Goal: Information Seeking & Learning: Learn about a topic

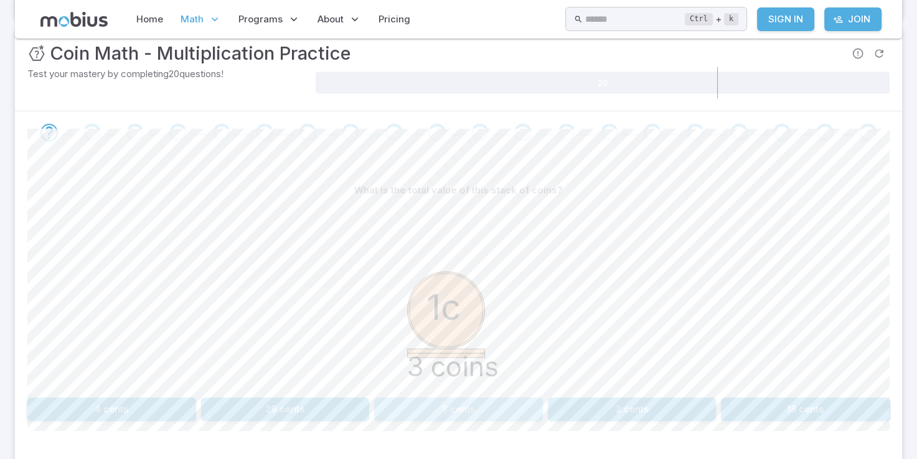
click at [431, 409] on button "3 cents" at bounding box center [458, 410] width 169 height 24
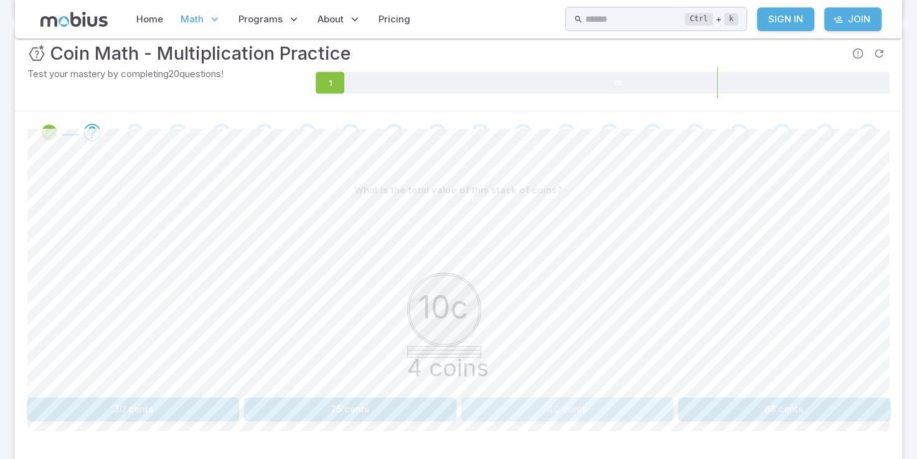
click at [545, 398] on button "40 cents" at bounding box center [567, 410] width 212 height 24
click at [397, 411] on button "75 cents" at bounding box center [350, 410] width 212 height 24
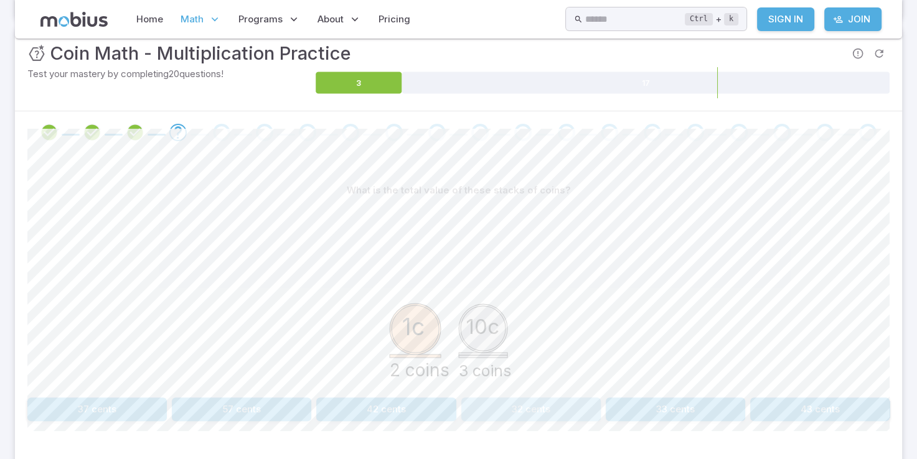
click at [532, 408] on button "32 cents" at bounding box center [530, 410] width 139 height 24
click at [662, 405] on button "60 cents" at bounding box center [675, 410] width 139 height 24
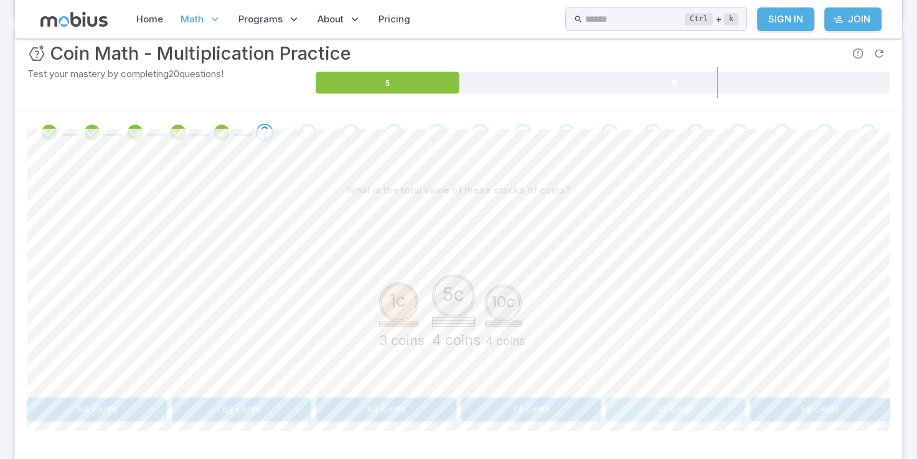
drag, startPoint x: 637, startPoint y: 391, endPoint x: 630, endPoint y: 405, distance: 14.5
click at [630, 405] on button "63 cents" at bounding box center [675, 410] width 139 height 24
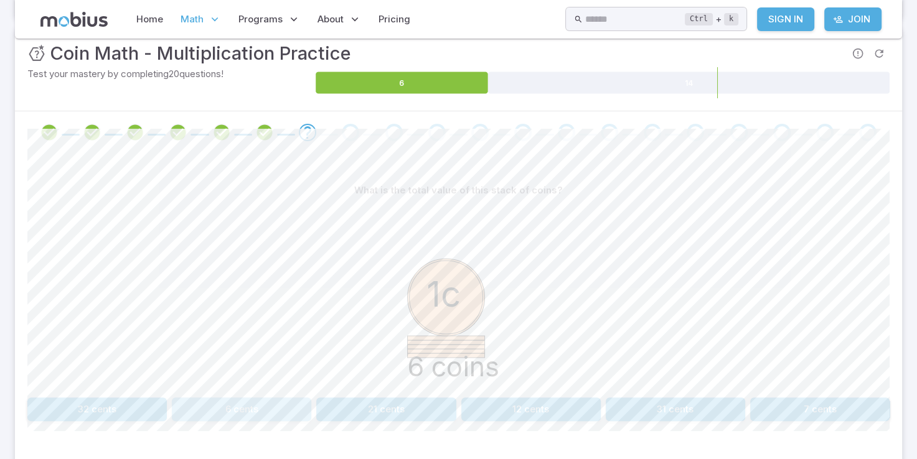
click at [197, 401] on button "6 cents" at bounding box center [241, 410] width 139 height 24
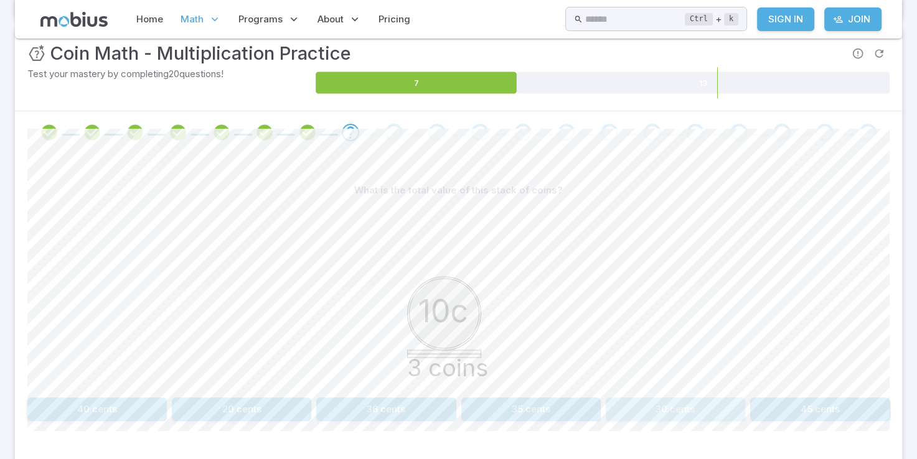
click at [689, 406] on button "30 cents" at bounding box center [675, 410] width 139 height 24
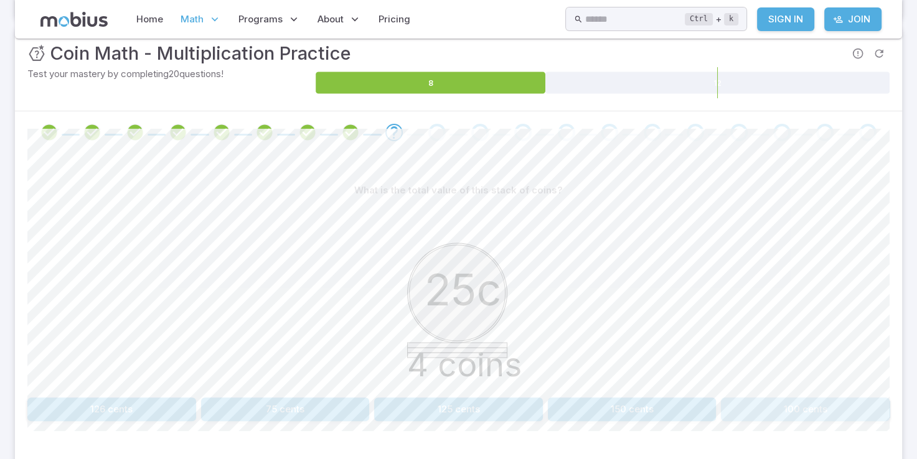
click at [787, 398] on button "100 cents" at bounding box center [805, 410] width 169 height 24
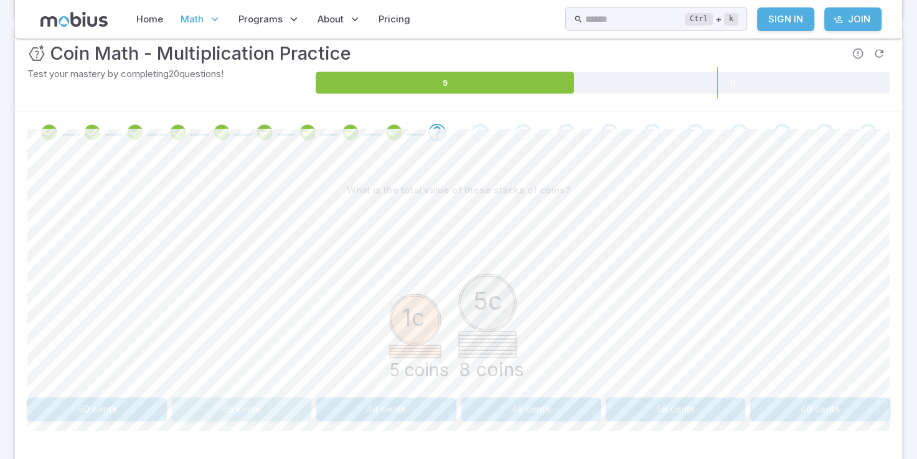
click at [222, 407] on button "55 cents" at bounding box center [241, 410] width 139 height 24
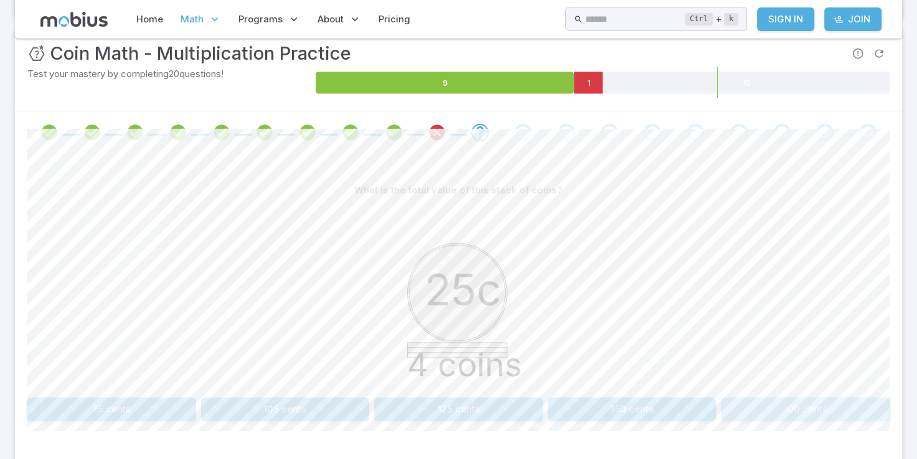
click at [749, 402] on button "100 cents" at bounding box center [805, 410] width 169 height 24
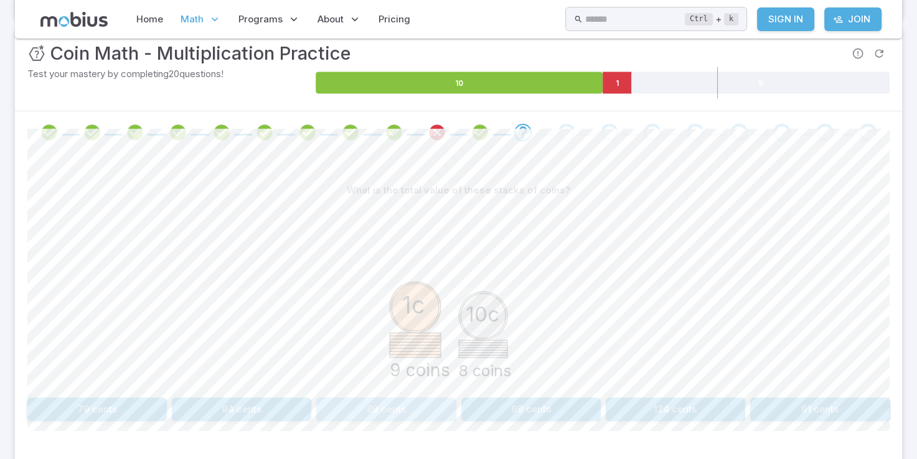
click at [433, 402] on button "89 cents" at bounding box center [385, 410] width 139 height 24
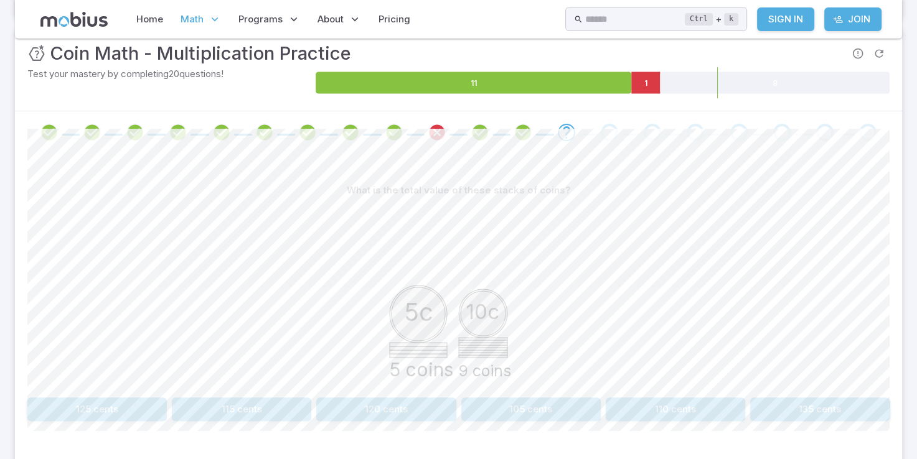
click at [237, 407] on button "115 cents" at bounding box center [241, 410] width 139 height 24
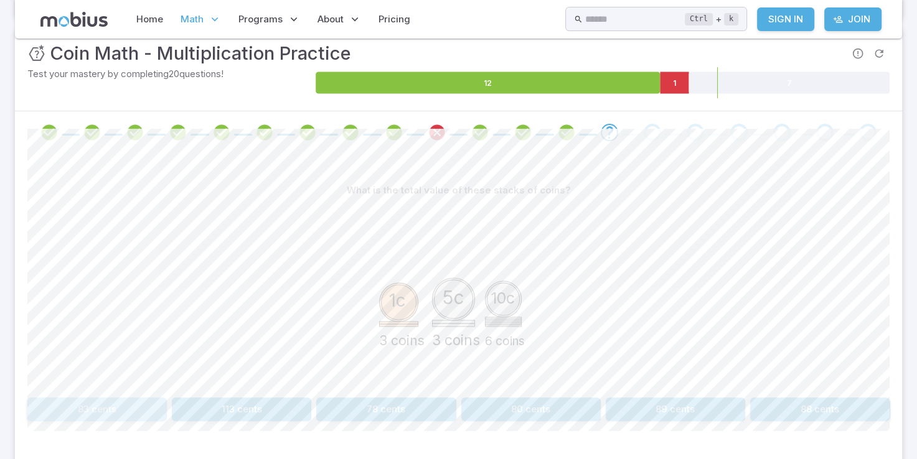
click at [159, 414] on button "83 cents" at bounding box center [96, 410] width 139 height 24
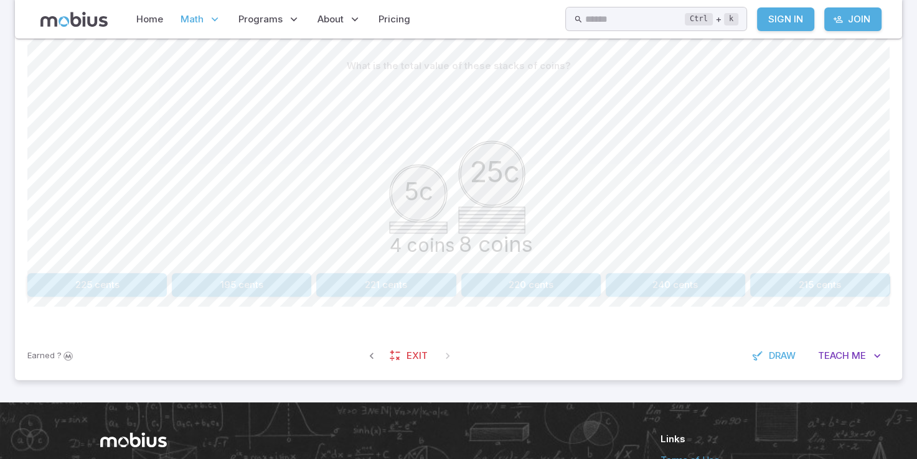
scroll to position [249, 0]
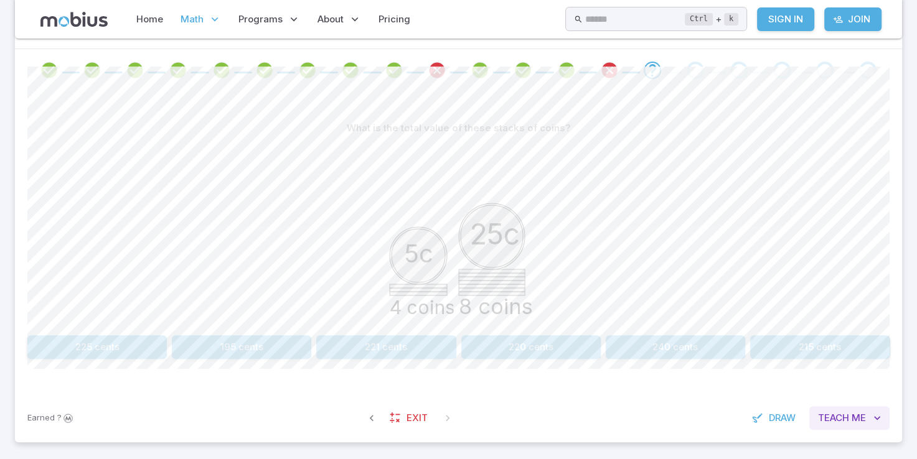
click at [855, 423] on span "Me" at bounding box center [858, 418] width 14 height 14
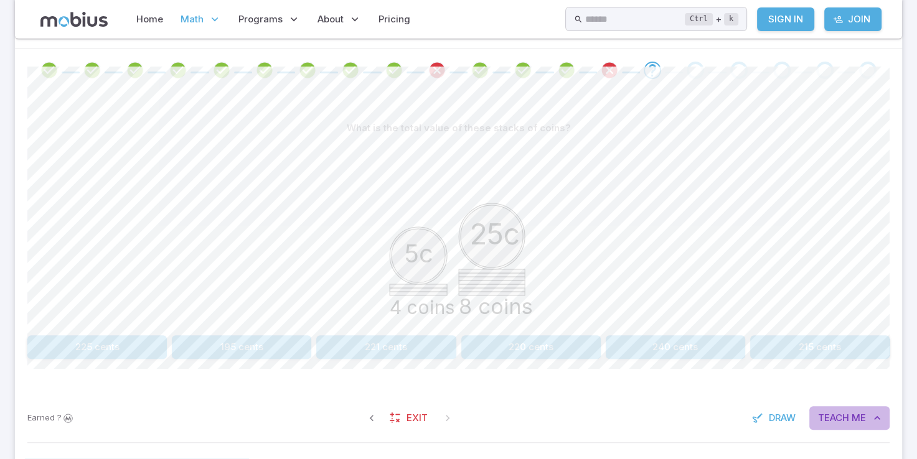
click at [840, 416] on span "Teach" at bounding box center [833, 418] width 31 height 14
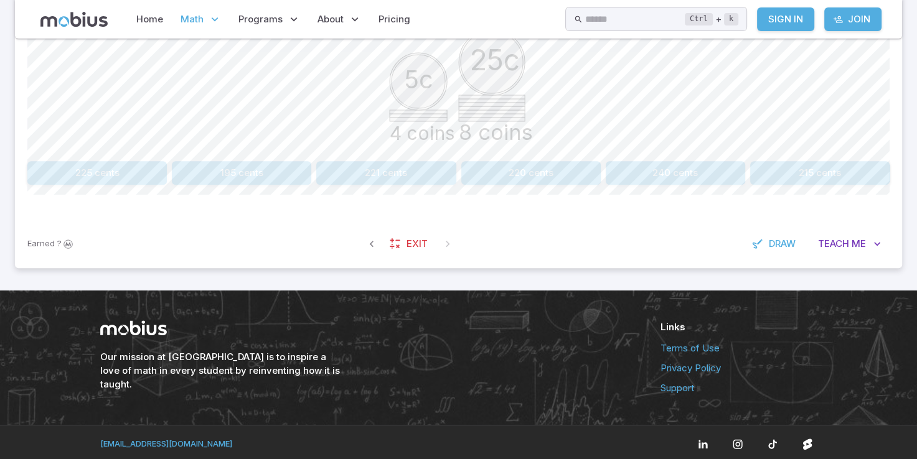
scroll to position [427, 0]
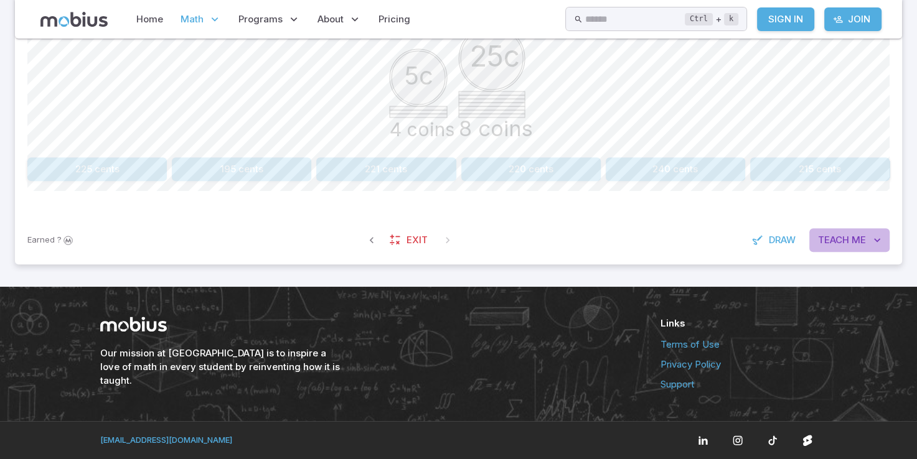
click at [858, 233] on span "Me" at bounding box center [858, 240] width 14 height 14
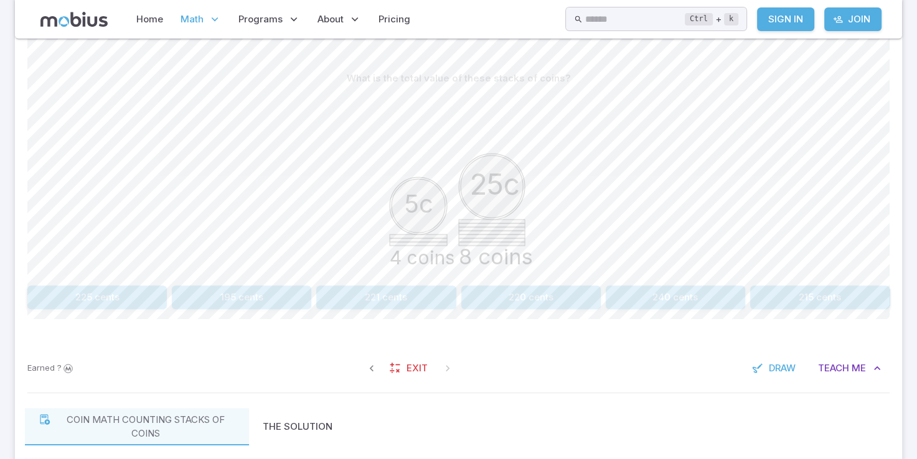
scroll to position [278, 0]
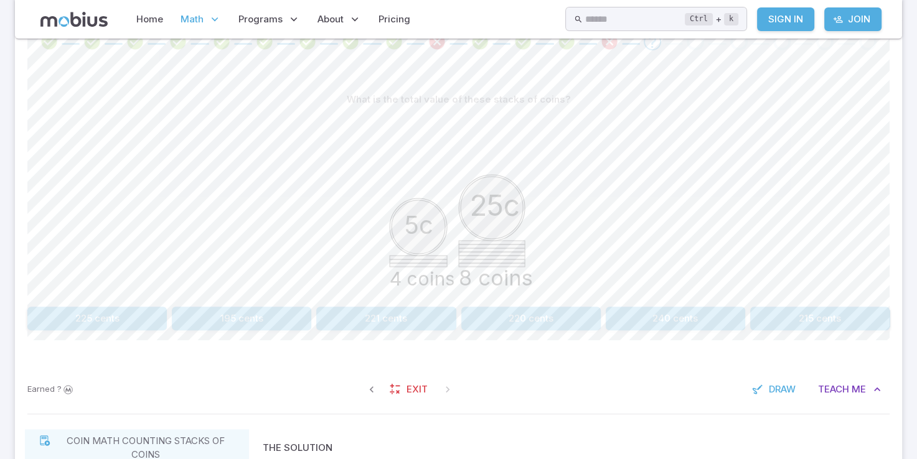
click at [553, 195] on div "5c 4 coins 25c 8 coins" at bounding box center [458, 206] width 862 height 190
click at [558, 195] on div "5c 4 coins 25c 8 coins" at bounding box center [458, 206] width 862 height 190
click at [539, 315] on button "220 cents" at bounding box center [530, 319] width 139 height 24
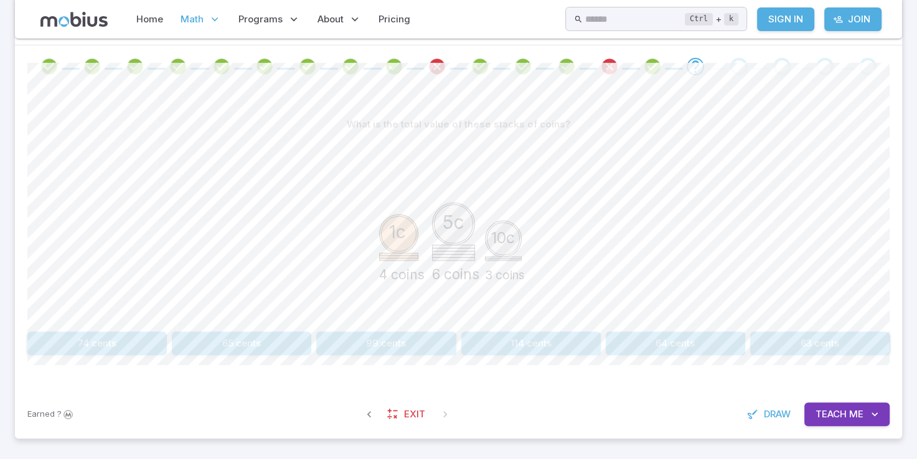
scroll to position [228, 0]
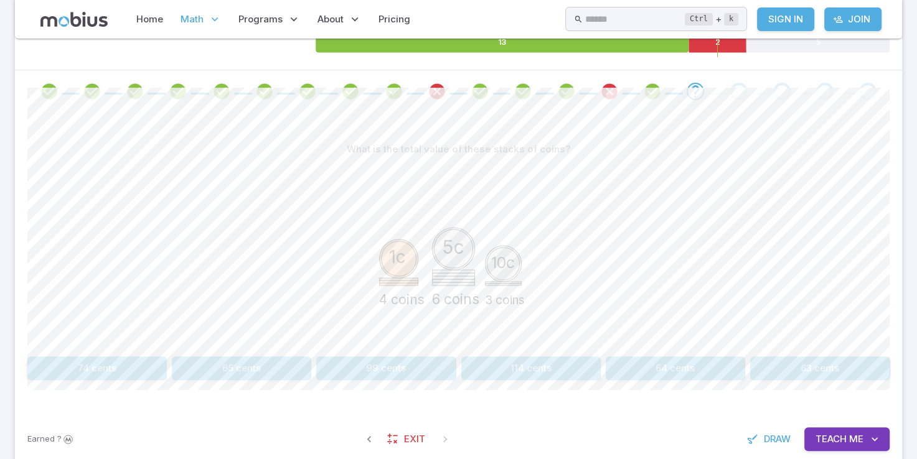
click at [744, 367] on div "74 cents 65 cents 99 cents 114 cents 64 cents 63 cents" at bounding box center [458, 369] width 862 height 24
click at [706, 372] on button "64 cents" at bounding box center [675, 369] width 139 height 24
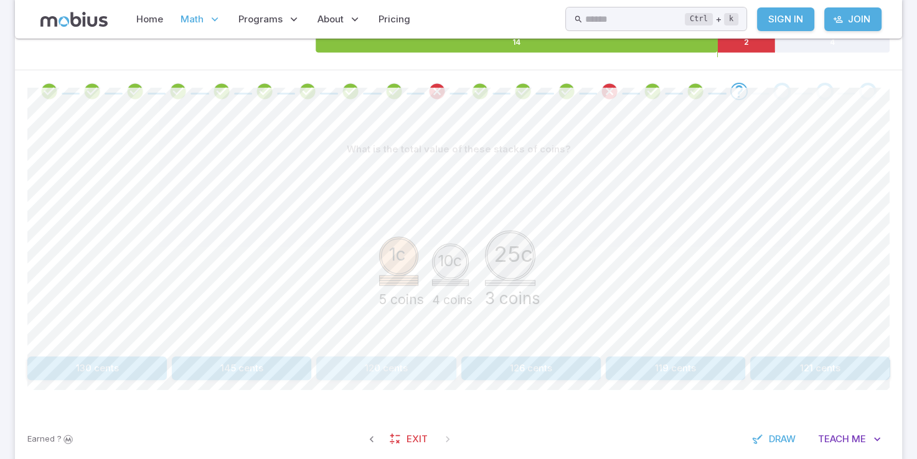
click at [403, 371] on button "120 cents" at bounding box center [385, 369] width 139 height 24
click at [795, 364] on button "236 cents" at bounding box center [819, 369] width 139 height 24
click at [576, 361] on button "146 cents" at bounding box center [530, 369] width 139 height 24
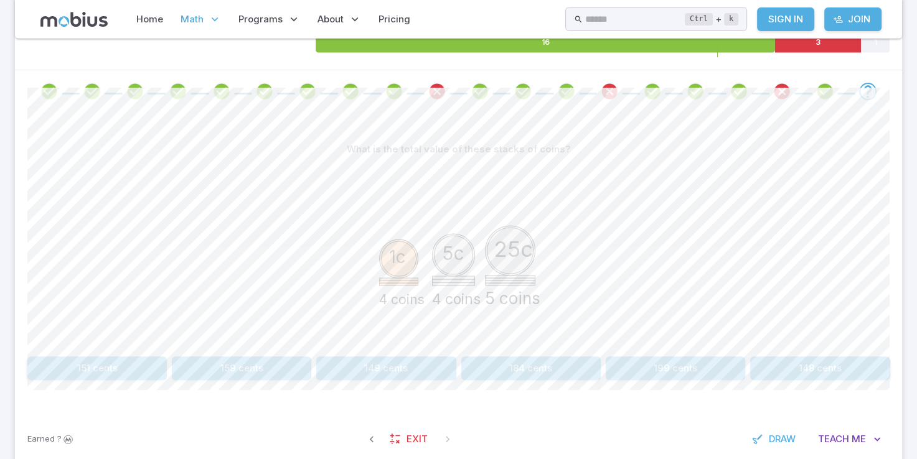
click at [578, 362] on button "184 cents" at bounding box center [530, 369] width 139 height 24
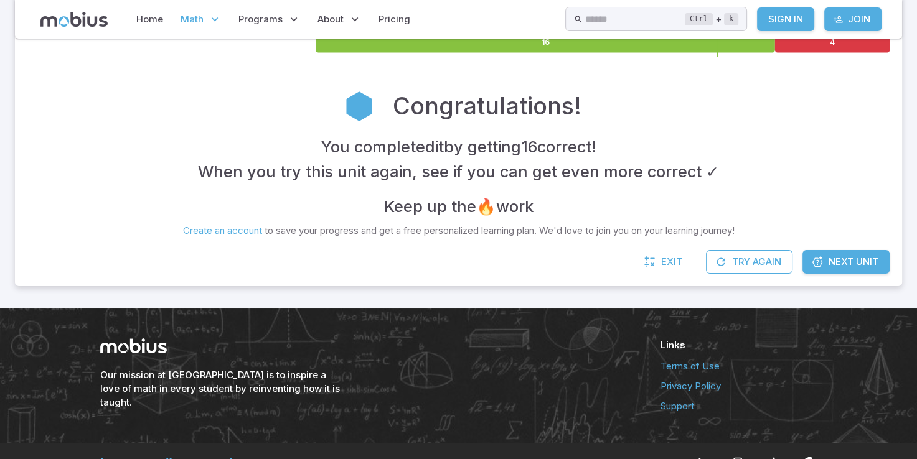
click at [852, 264] on span "Next Unit" at bounding box center [853, 262] width 50 height 14
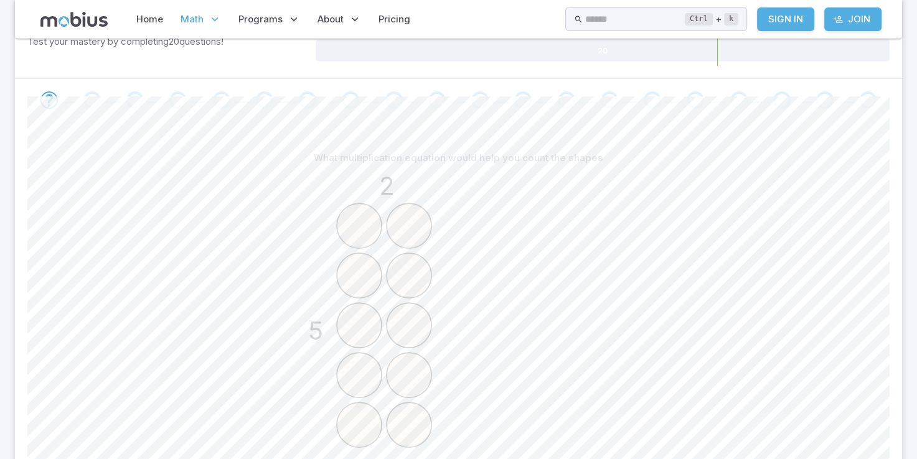
scroll to position [124, 0]
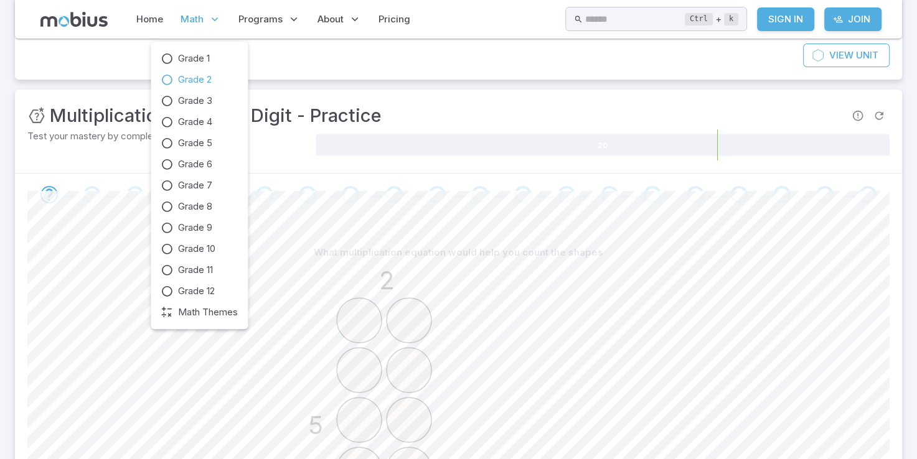
click at [214, 21] on icon at bounding box center [214, 19] width 12 height 12
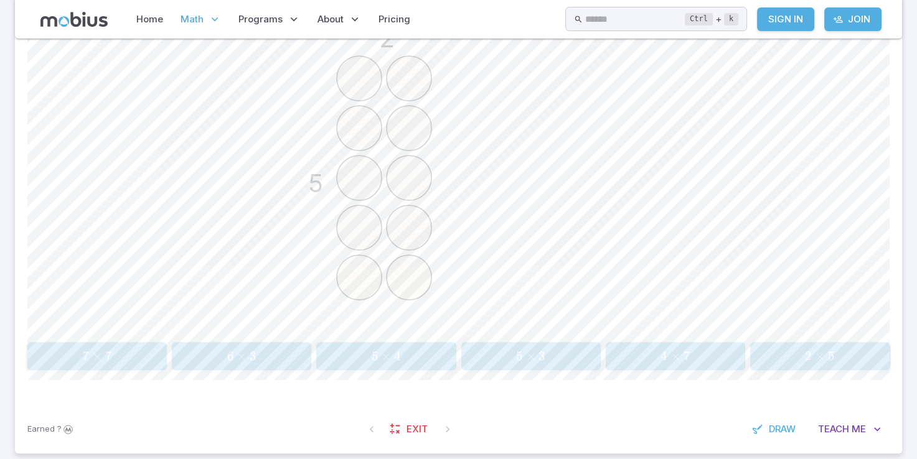
scroll to position [311, 0]
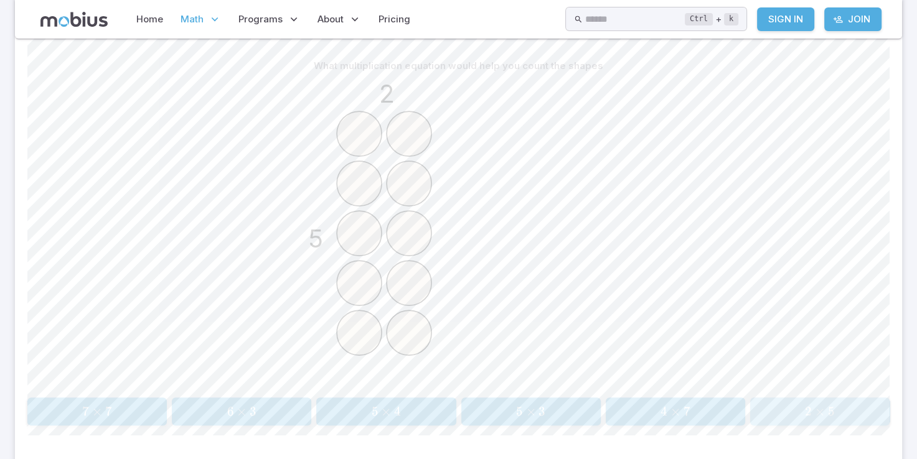
click at [859, 409] on span "2 × 5" at bounding box center [819, 412] width 131 height 16
click at [407, 412] on span "5 × 8" at bounding box center [386, 412] width 131 height 16
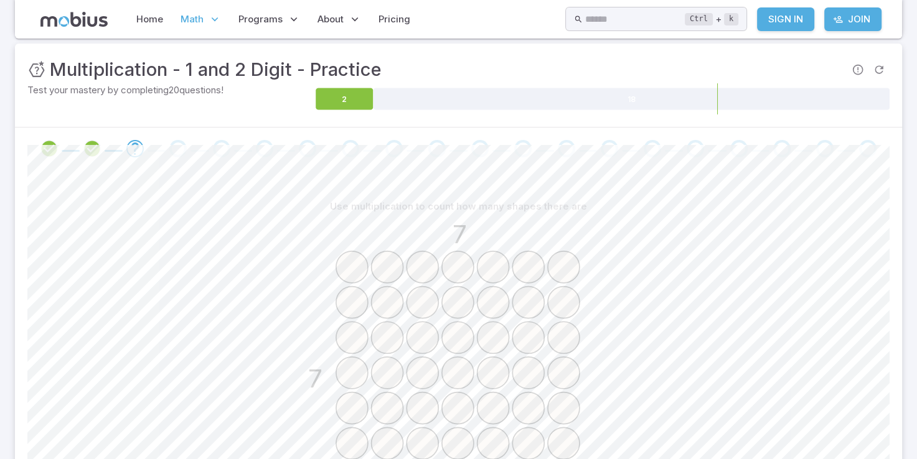
scroll to position [124, 0]
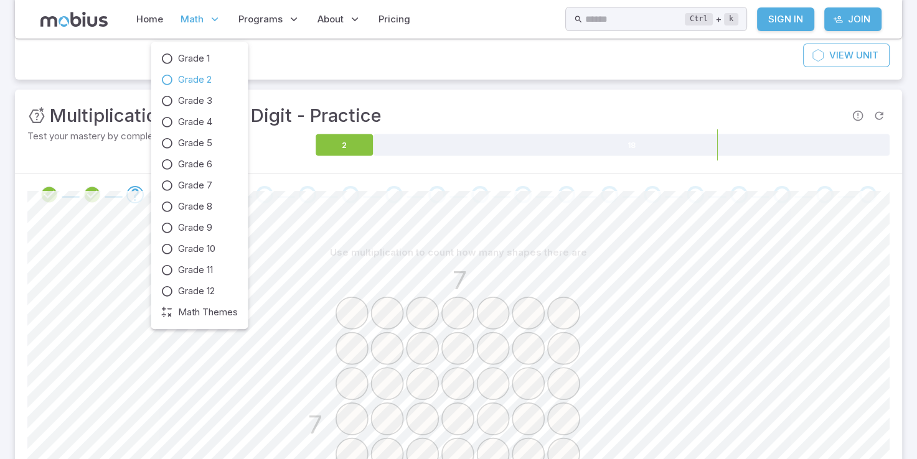
click at [202, 19] on p "Math" at bounding box center [201, 19] width 48 height 29
click at [192, 80] on span "Grade 2" at bounding box center [195, 80] width 34 height 14
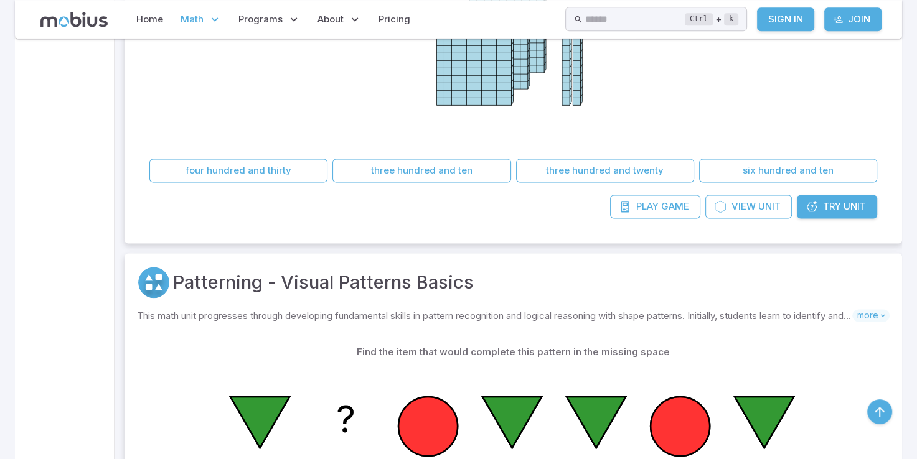
scroll to position [1431, 0]
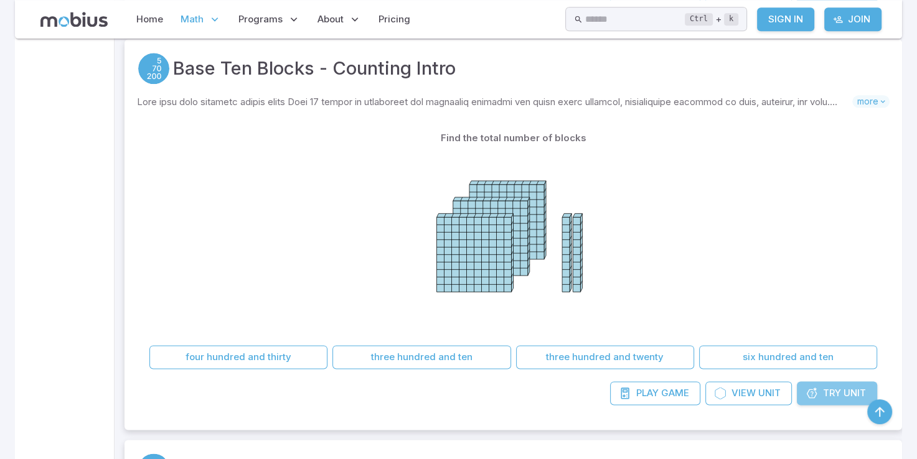
click at [843, 390] on span "Unit" at bounding box center [854, 393] width 22 height 14
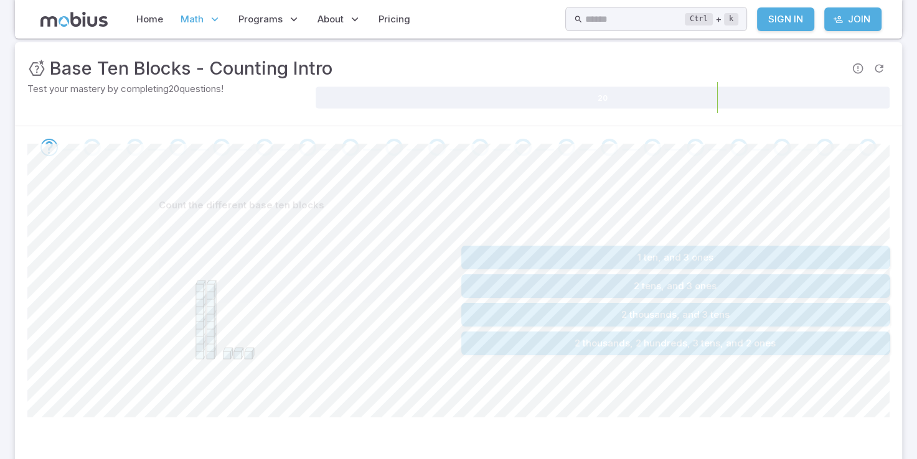
scroll to position [249, 0]
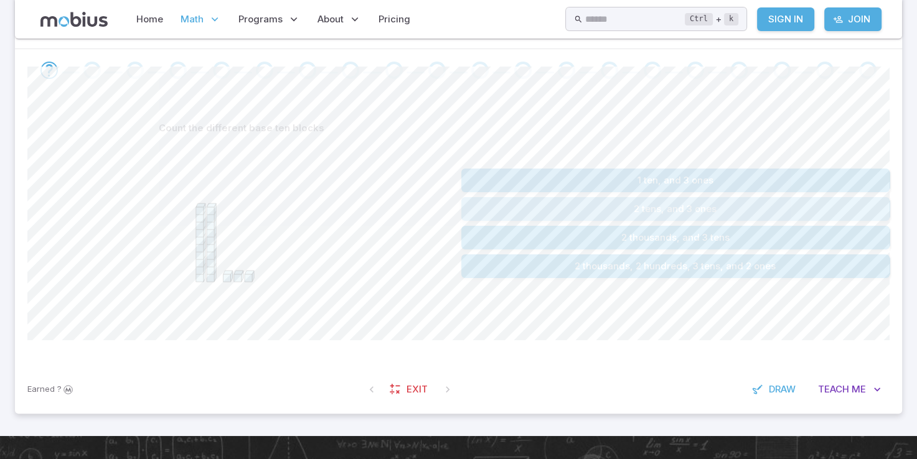
click at [655, 198] on button "2 tens, and 3 ones" at bounding box center [675, 209] width 429 height 24
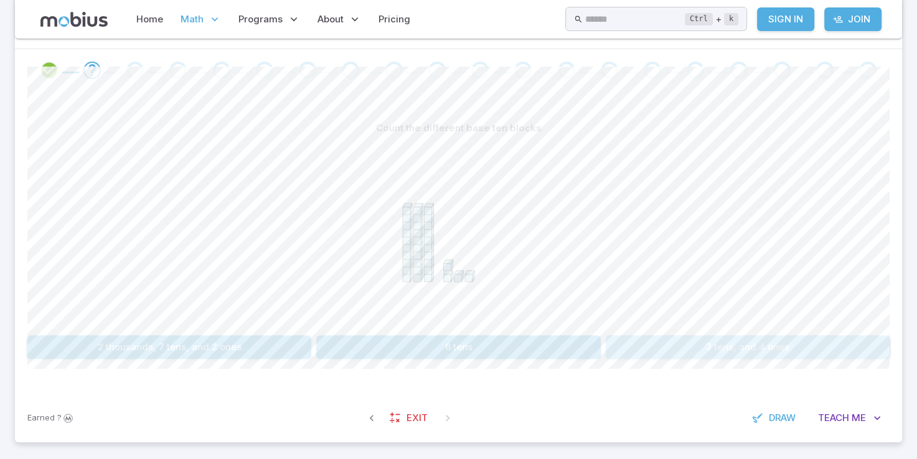
click at [764, 337] on button "3 tens, and 4 ones" at bounding box center [748, 347] width 284 height 24
click at [553, 352] on button "11" at bounding box center [567, 347] width 212 height 24
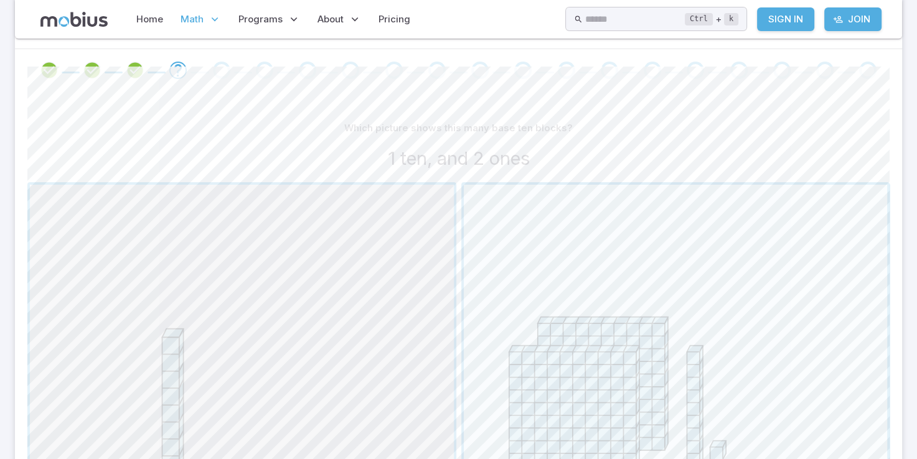
click at [174, 350] on span "button" at bounding box center [242, 397] width 424 height 424
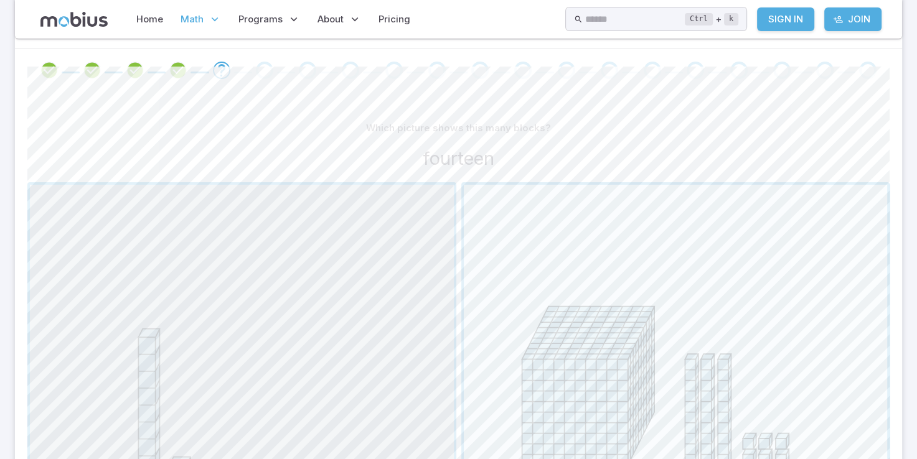
click at [174, 350] on span "button" at bounding box center [242, 397] width 424 height 424
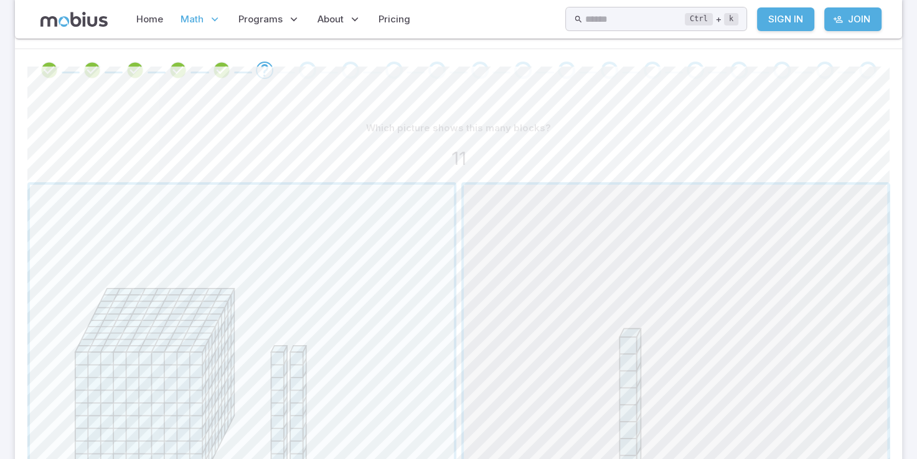
click at [737, 340] on span "button" at bounding box center [676, 397] width 424 height 424
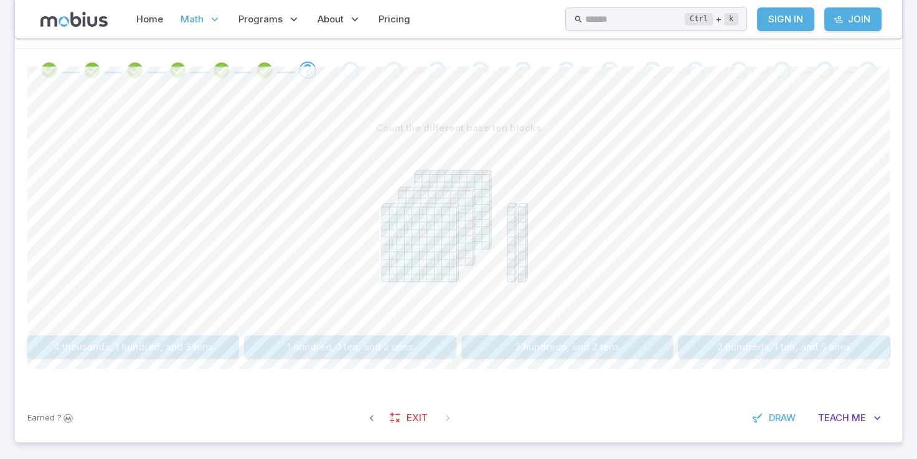
click at [630, 340] on button "3 hundreds, and 2 tens" at bounding box center [567, 347] width 212 height 24
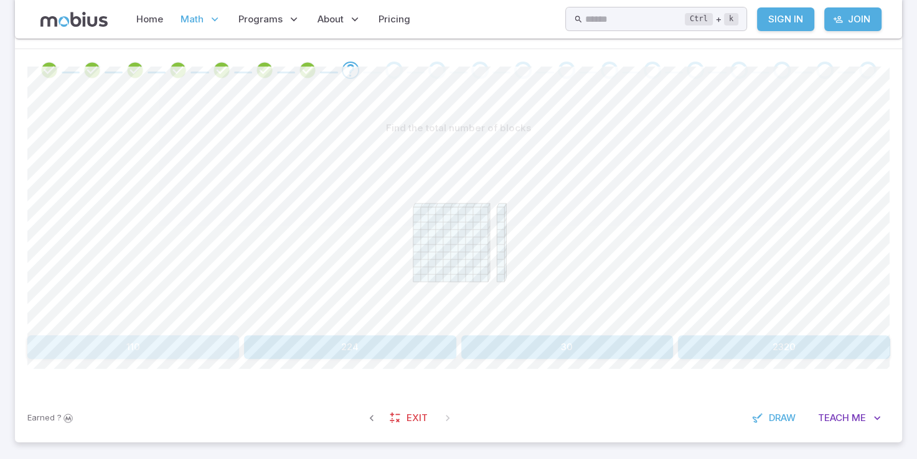
click at [112, 350] on button "110" at bounding box center [133, 347] width 212 height 24
click at [117, 345] on button "2 hundreds, 4 tens, and 8 ones" at bounding box center [133, 347] width 212 height 24
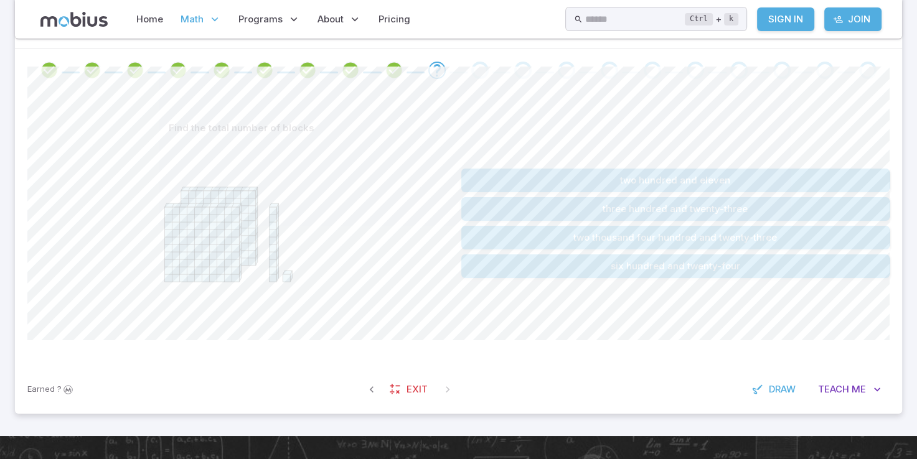
click at [697, 178] on button "two hundred and eleven" at bounding box center [675, 181] width 429 height 24
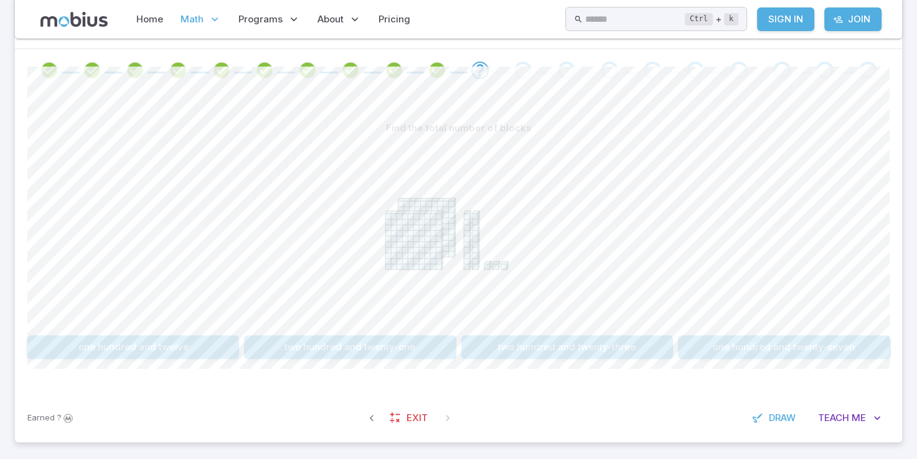
click at [519, 350] on button "two hundred and twenty-three" at bounding box center [567, 347] width 212 height 24
click at [567, 332] on div "Find the total number of blocks seven hundred and ten one hundred and forty thr…" at bounding box center [458, 237] width 862 height 243
click at [568, 342] on button "three hundred and thirty" at bounding box center [567, 347] width 212 height 24
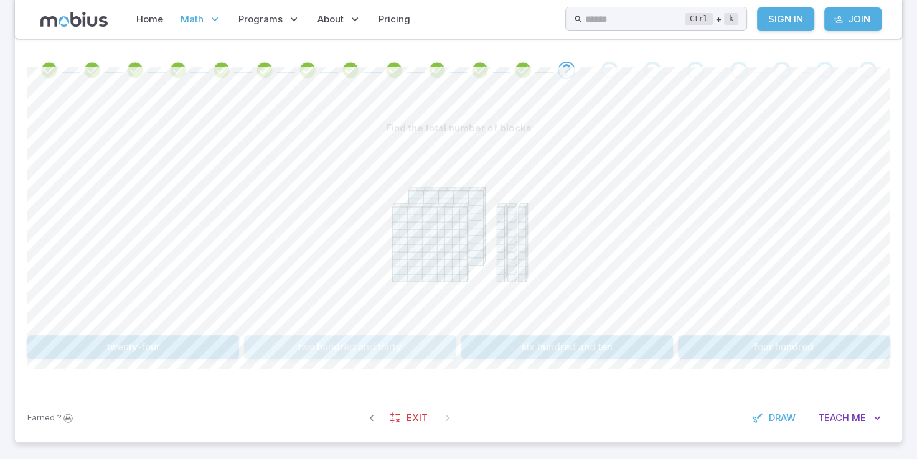
click at [303, 338] on button "two hundred and thirty" at bounding box center [350, 347] width 212 height 24
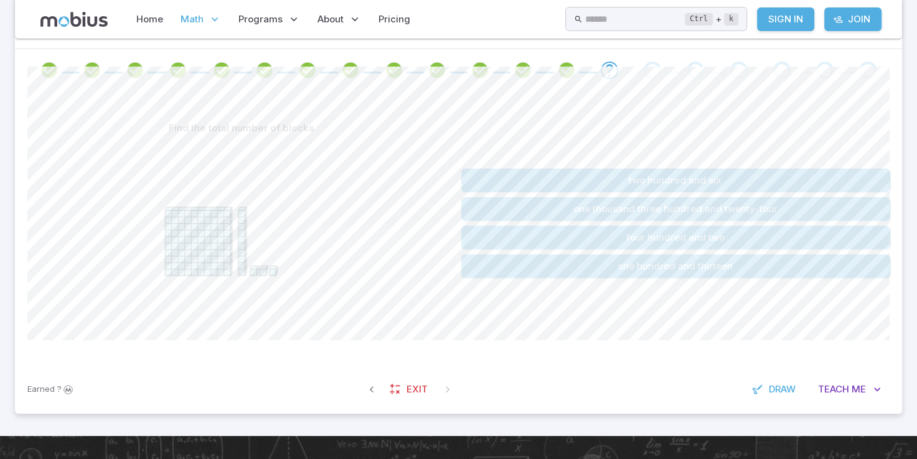
click at [666, 167] on div "two hundred and six one thousand three hundred and twenty-four four hundred and…" at bounding box center [675, 223] width 429 height 214
click at [597, 260] on button "one hundred and thirteen" at bounding box center [675, 267] width 429 height 24
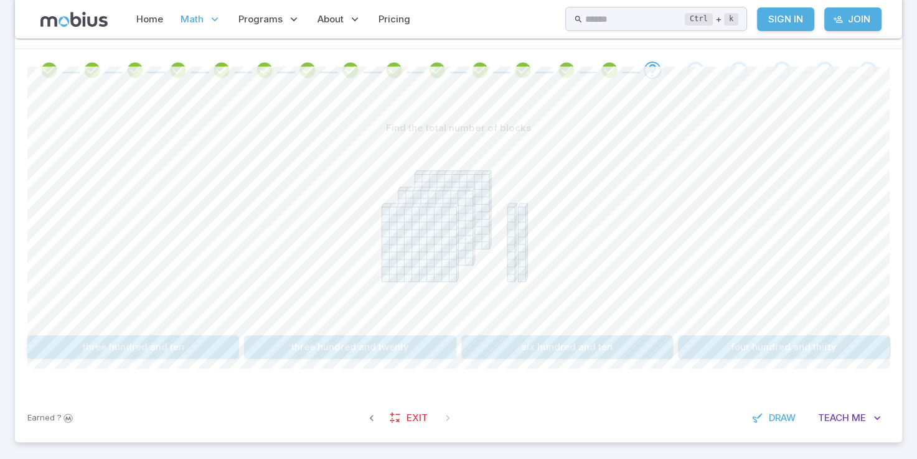
click at [339, 360] on div "Find the total number of blocks three hundred and ten three hundred and twenty …" at bounding box center [458, 242] width 862 height 302
click at [335, 329] on div at bounding box center [458, 235] width 862 height 190
click at [336, 344] on button "three hundred and twenty" at bounding box center [350, 347] width 212 height 24
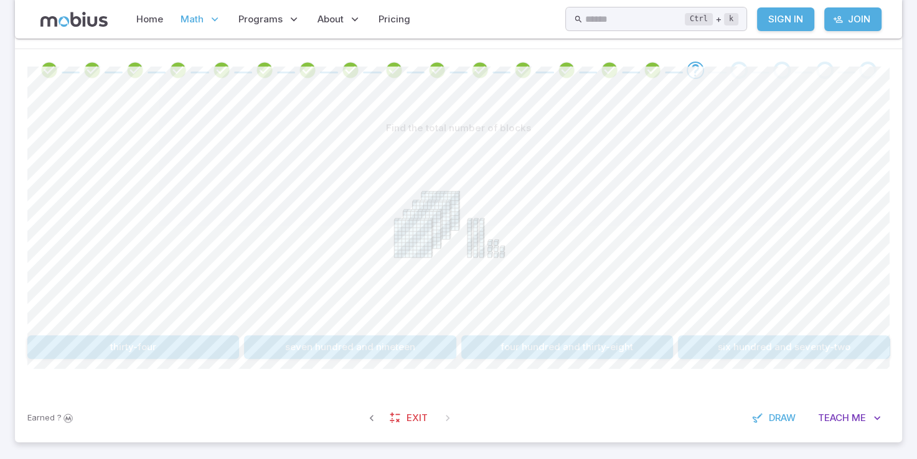
click at [506, 348] on button "four hundred and thirty-eight" at bounding box center [567, 347] width 212 height 24
click at [743, 352] on button "two hundred and fifty-five" at bounding box center [784, 347] width 212 height 24
click at [475, 251] on icon at bounding box center [477, 242] width 7 height 65
click at [705, 338] on button "two hundred and twelve" at bounding box center [784, 347] width 212 height 24
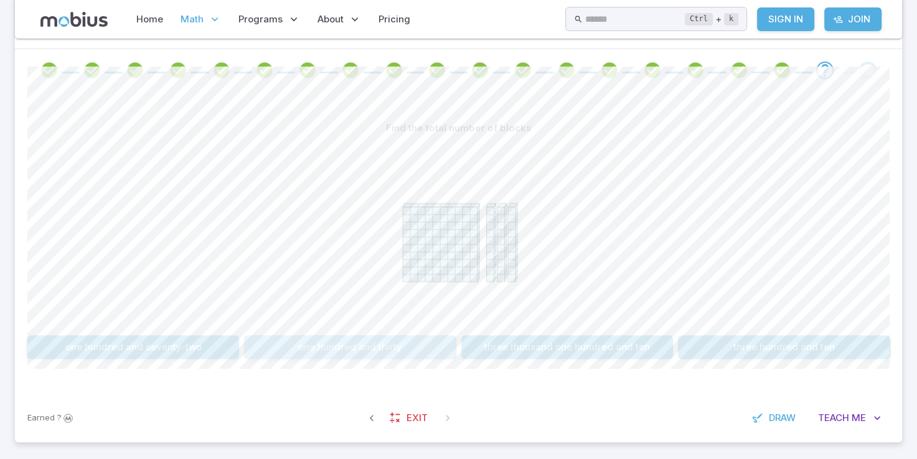
click at [344, 347] on button "one hundred and thirty" at bounding box center [350, 347] width 212 height 24
click at [381, 352] on button "211" at bounding box center [350, 347] width 212 height 24
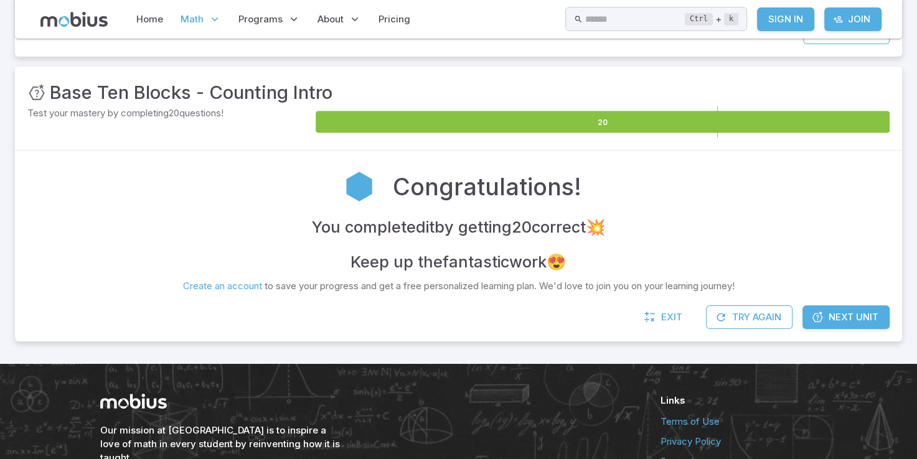
scroll to position [100, 0]
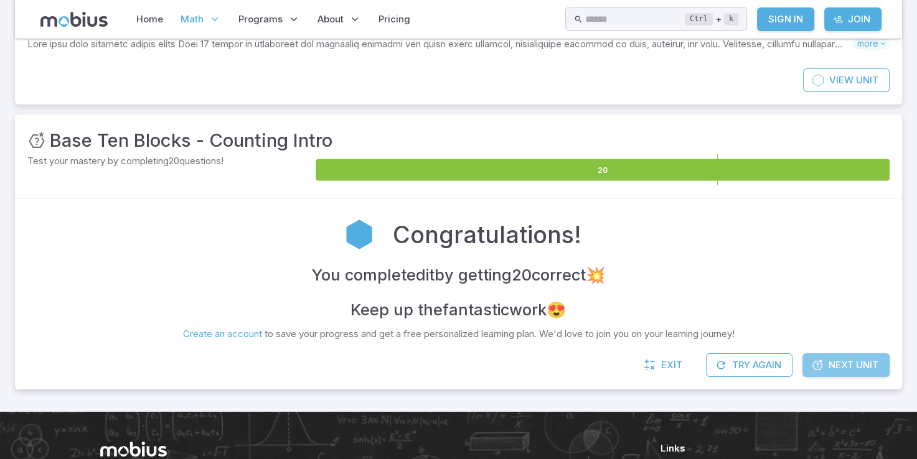
click at [825, 365] on link "Next Unit" at bounding box center [845, 365] width 87 height 24
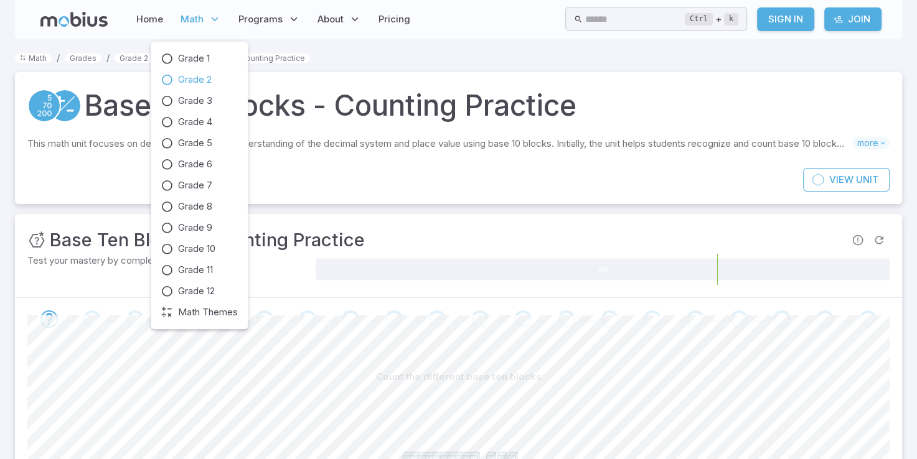
click at [214, 18] on icon at bounding box center [214, 19] width 12 height 12
click at [207, 78] on span "Grade 2" at bounding box center [195, 80] width 34 height 14
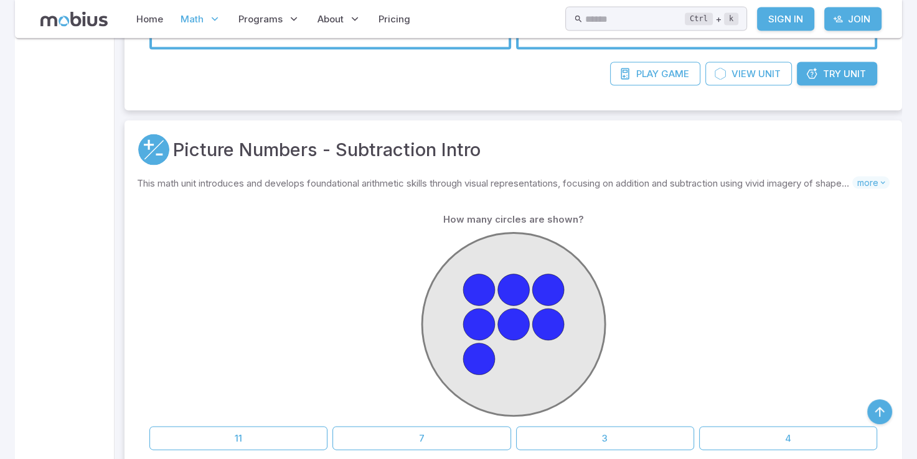
scroll to position [2489, 0]
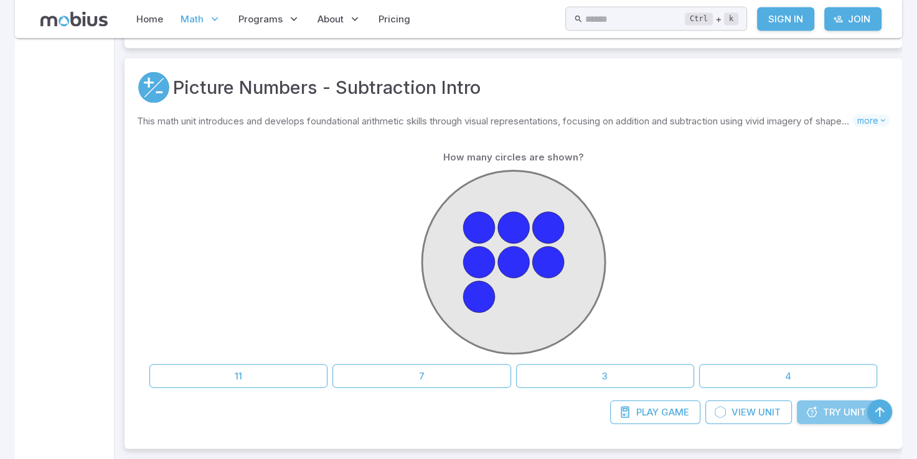
click at [841, 409] on link "Try Unit" at bounding box center [837, 413] width 80 height 24
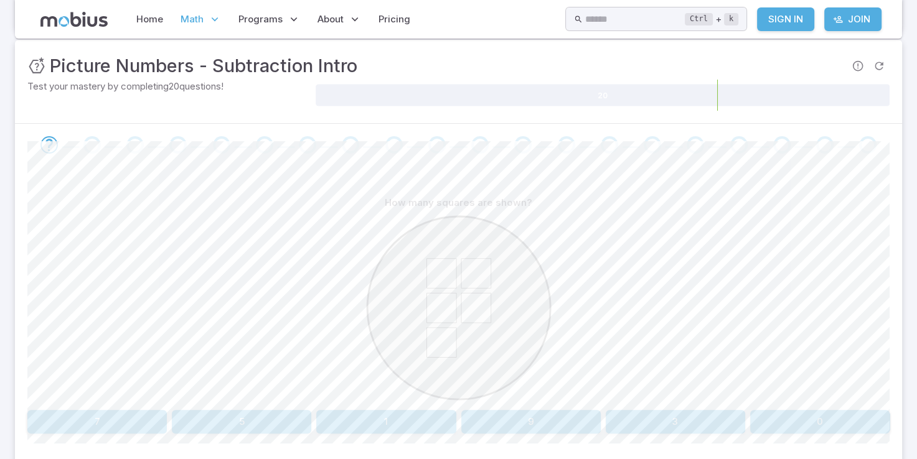
scroll to position [249, 0]
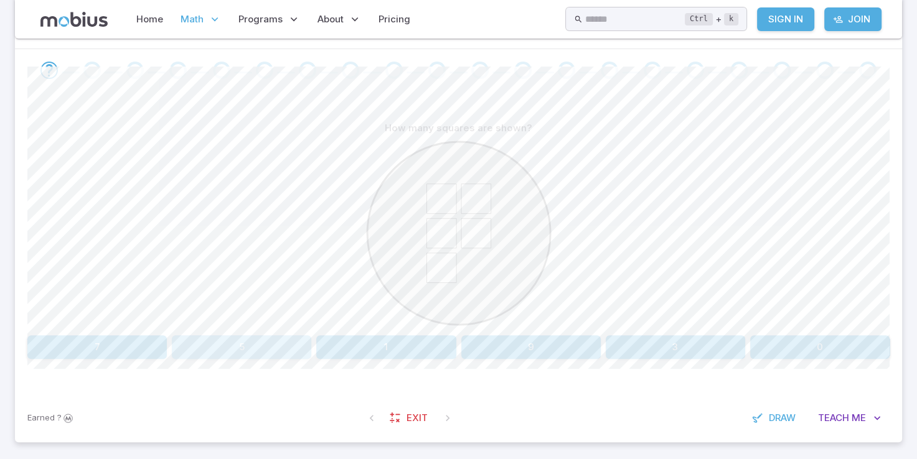
click at [248, 349] on button "5" at bounding box center [241, 347] width 139 height 24
click at [482, 350] on button "seven" at bounding box center [458, 347] width 169 height 24
click at [411, 326] on div at bounding box center [458, 235] width 187 height 190
click at [413, 349] on button "6" at bounding box center [385, 347] width 139 height 24
click at [632, 352] on button "six" at bounding box center [675, 347] width 139 height 24
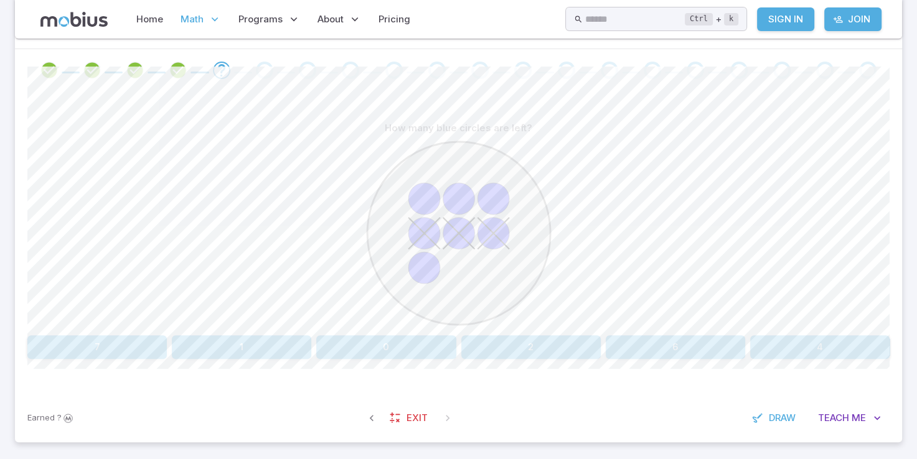
click at [825, 309] on div at bounding box center [458, 235] width 862 height 190
click at [826, 348] on button "4" at bounding box center [819, 347] width 139 height 24
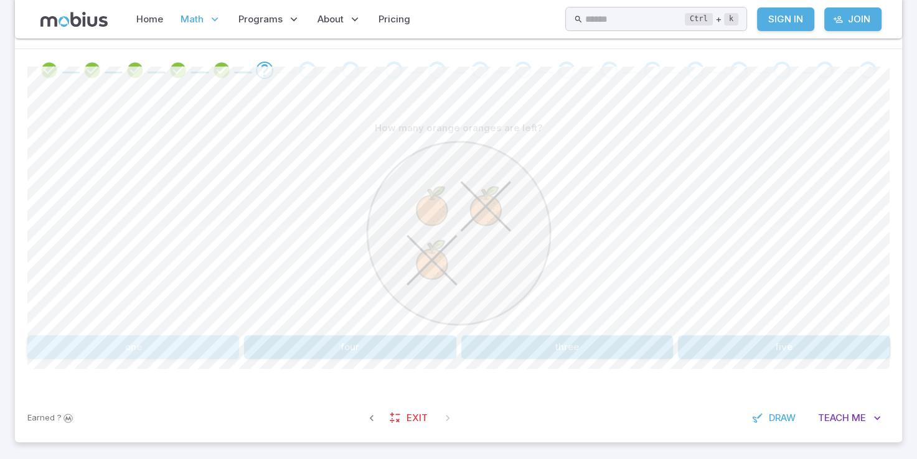
click at [82, 357] on button "one" at bounding box center [133, 347] width 212 height 24
click at [222, 337] on button "one" at bounding box center [169, 347] width 284 height 24
click at [215, 312] on div at bounding box center [458, 235] width 862 height 190
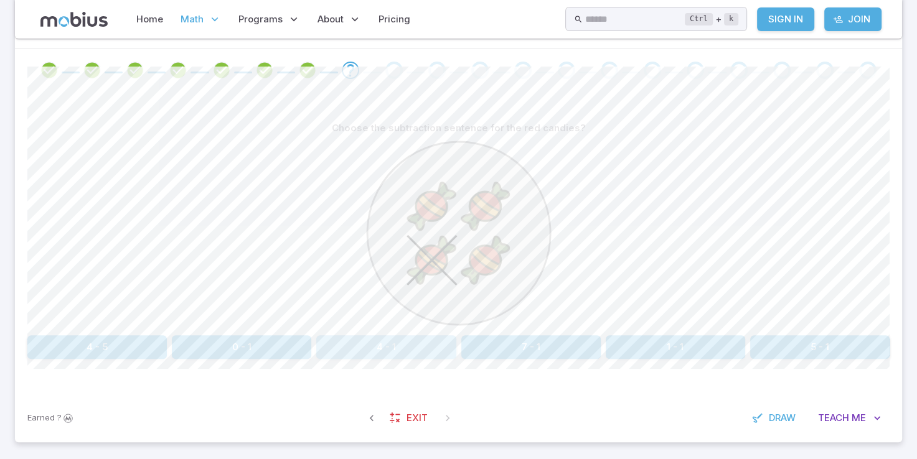
click at [339, 347] on button "4 - 1" at bounding box center [385, 347] width 139 height 24
click at [42, 353] on button "4 - 2" at bounding box center [96, 347] width 139 height 24
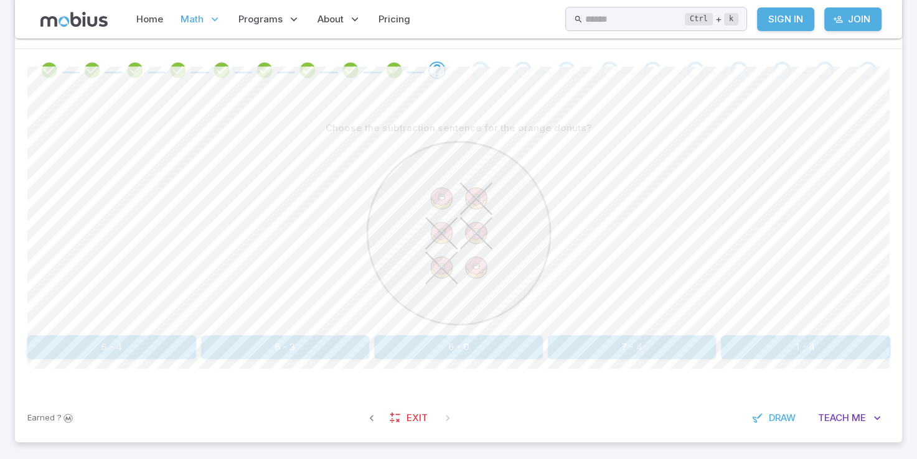
click at [144, 347] on button "6 - 4" at bounding box center [111, 347] width 169 height 24
click at [115, 344] on button "5 - 3" at bounding box center [96, 347] width 139 height 24
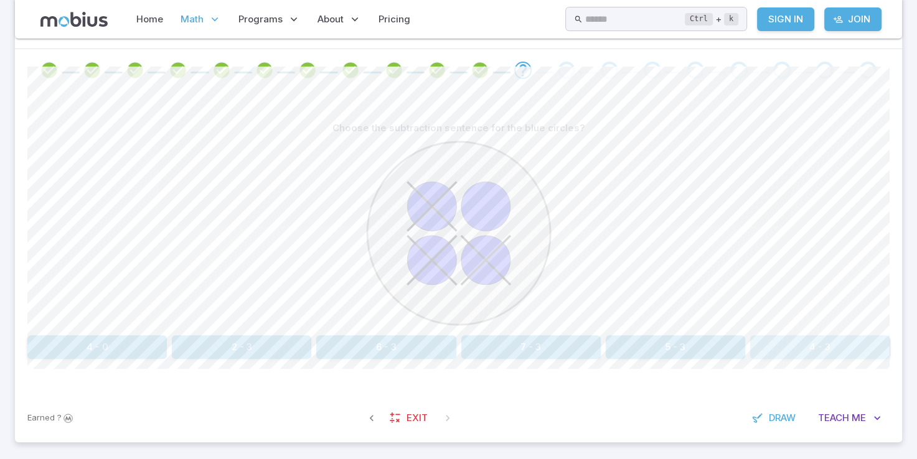
click at [865, 338] on button "4 - 3" at bounding box center [819, 347] width 139 height 24
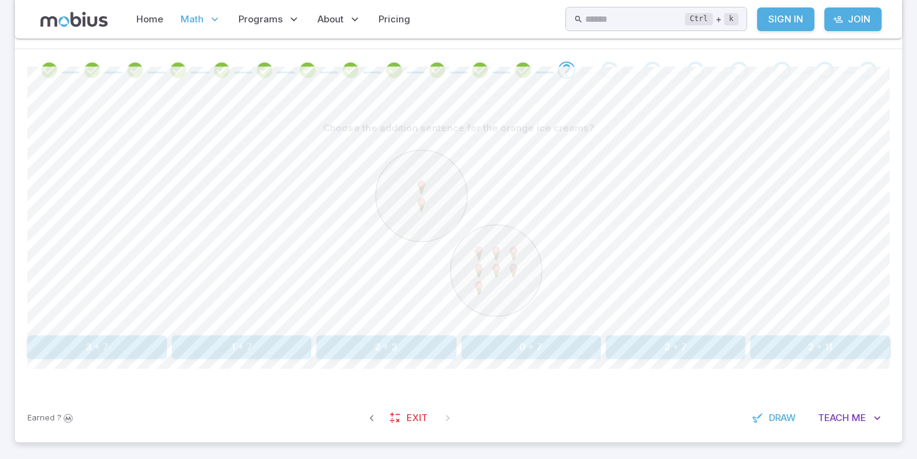
click at [427, 234] on circle at bounding box center [420, 196] width 91 height 91
click at [667, 347] on button "2 + 7" at bounding box center [675, 347] width 139 height 24
click at [620, 339] on button "4 - 2" at bounding box center [675, 347] width 139 height 24
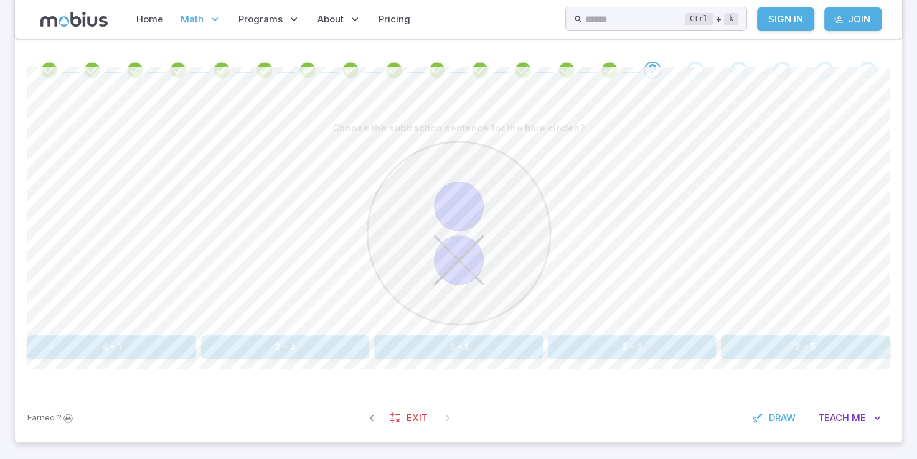
click at [391, 339] on button "2 - 1" at bounding box center [458, 347] width 169 height 24
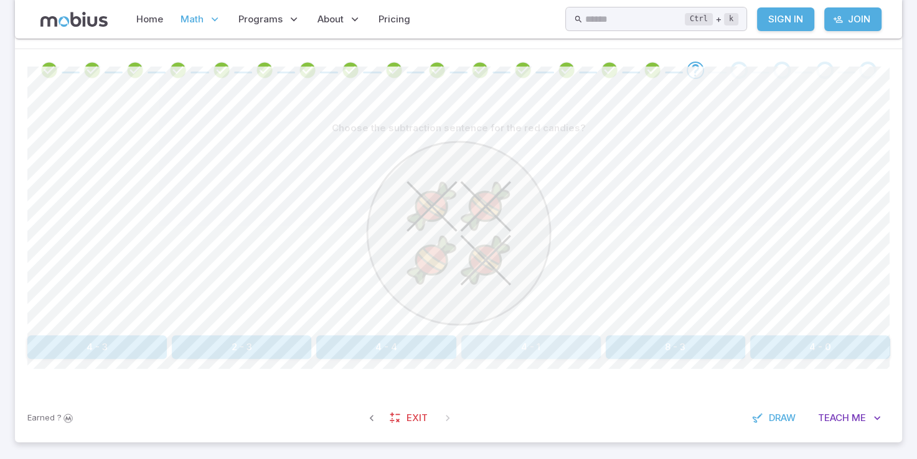
click at [577, 339] on button "4 - 1" at bounding box center [530, 347] width 139 height 24
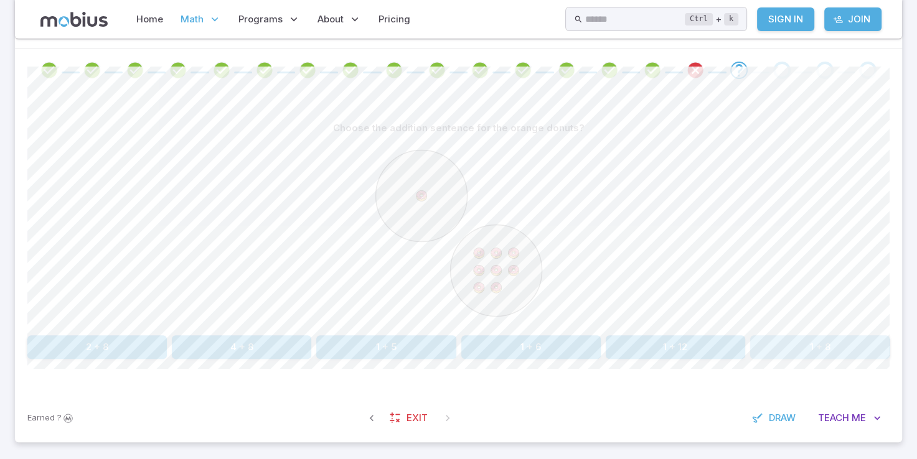
click at [810, 350] on button "1 + 8" at bounding box center [819, 347] width 139 height 24
click at [168, 342] on div "5 - 4 6 - 4 5 - 0 9 - 4 5 - 7 4 - 4" at bounding box center [458, 347] width 862 height 24
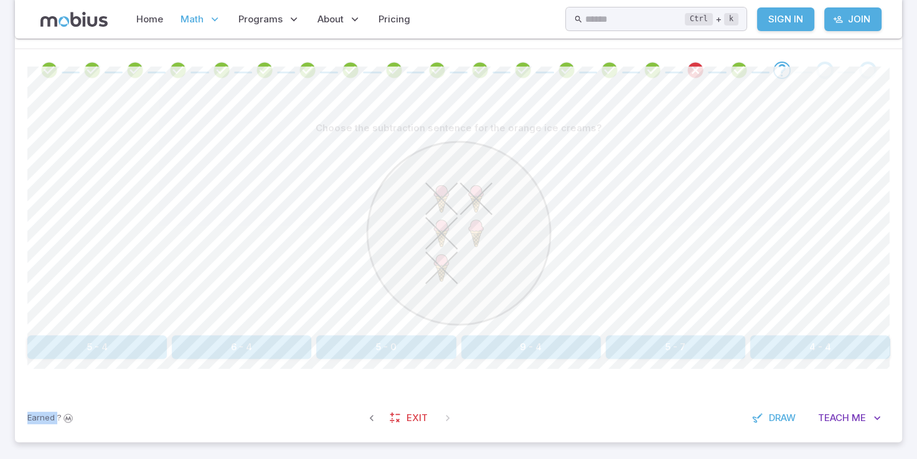
click at [168, 342] on div "5 - 4 6 - 4 5 - 0 9 - 4 5 - 7 4 - 4" at bounding box center [458, 347] width 862 height 24
click at [164, 338] on button "5 - 4" at bounding box center [96, 347] width 139 height 24
click at [508, 335] on button "4 - 2" at bounding box center [530, 347] width 139 height 24
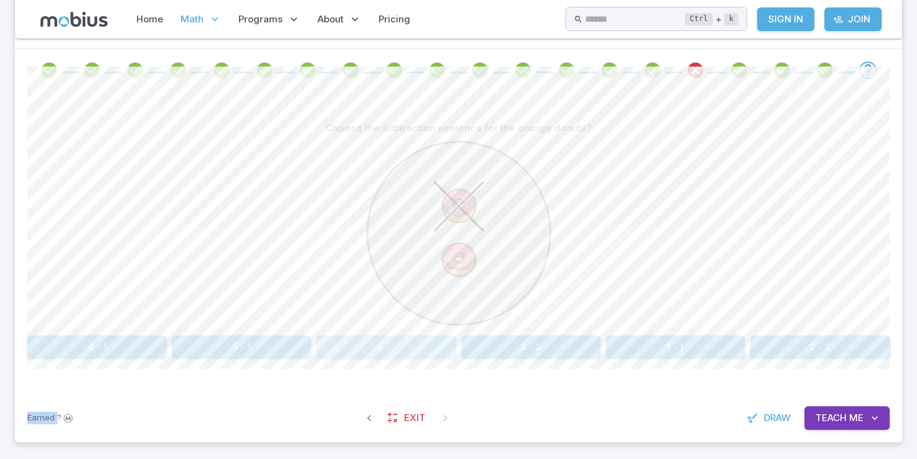
click at [377, 345] on button "2 - 1" at bounding box center [385, 347] width 139 height 24
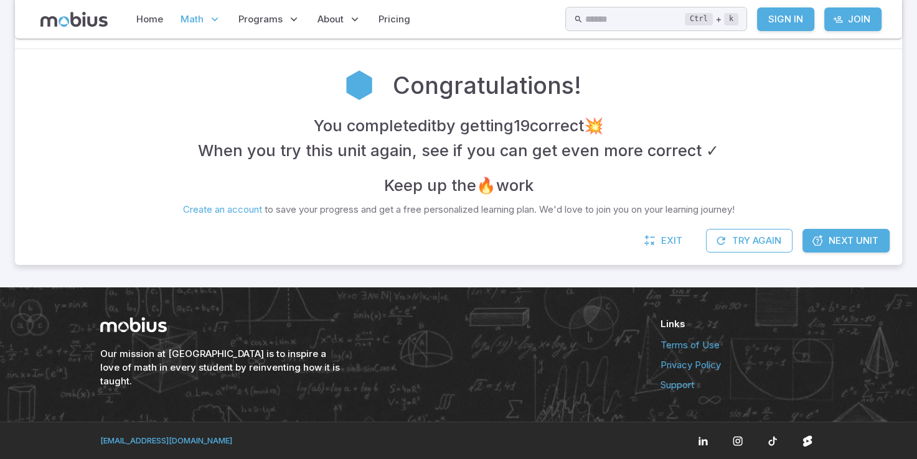
click at [849, 238] on span "Next Unit" at bounding box center [853, 241] width 50 height 14
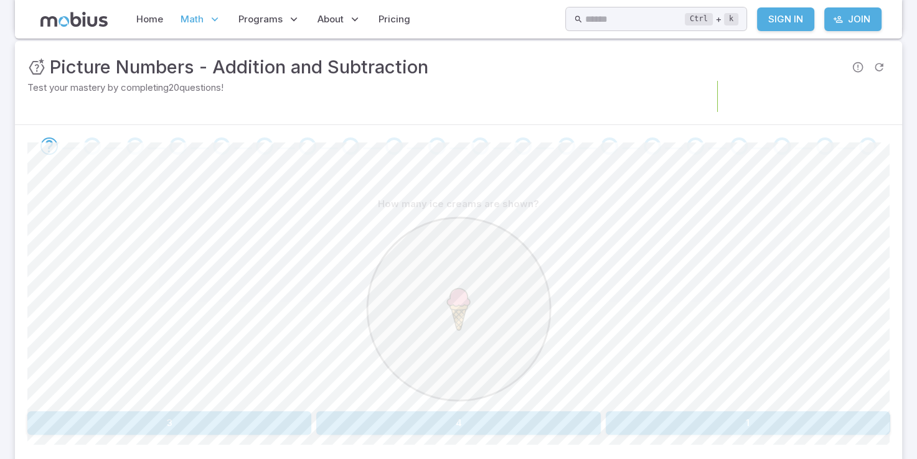
scroll to position [249, 0]
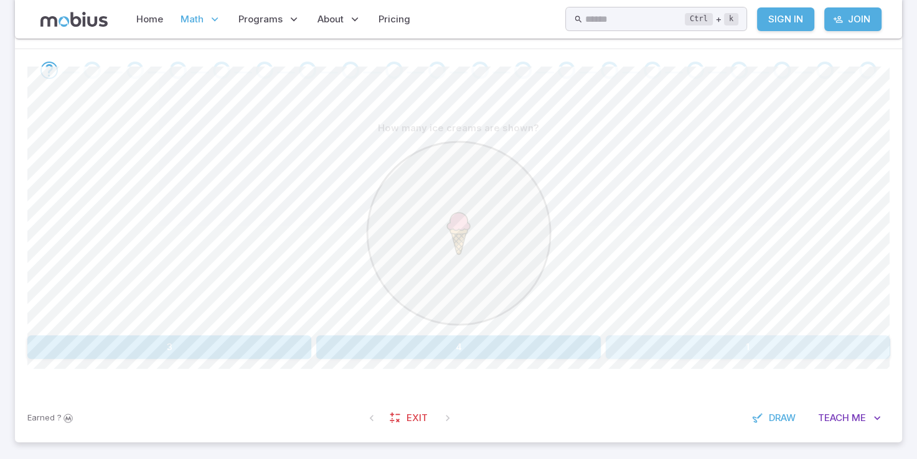
click at [702, 350] on button "1" at bounding box center [748, 347] width 284 height 24
click at [466, 352] on button "three" at bounding box center [458, 347] width 169 height 24
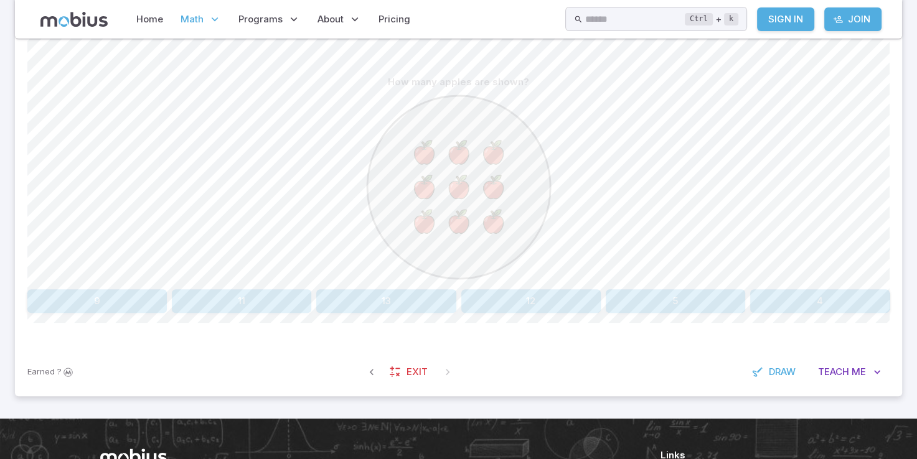
scroll to position [311, 0]
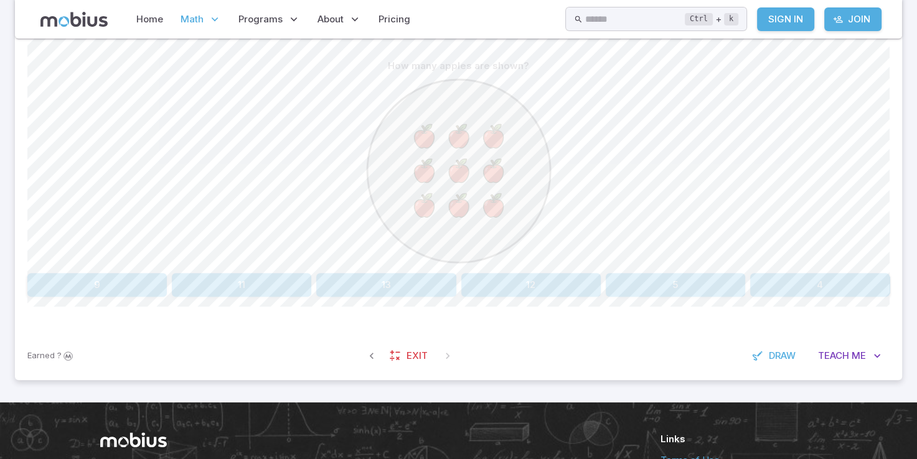
click at [80, 284] on button "9" at bounding box center [96, 285] width 139 height 24
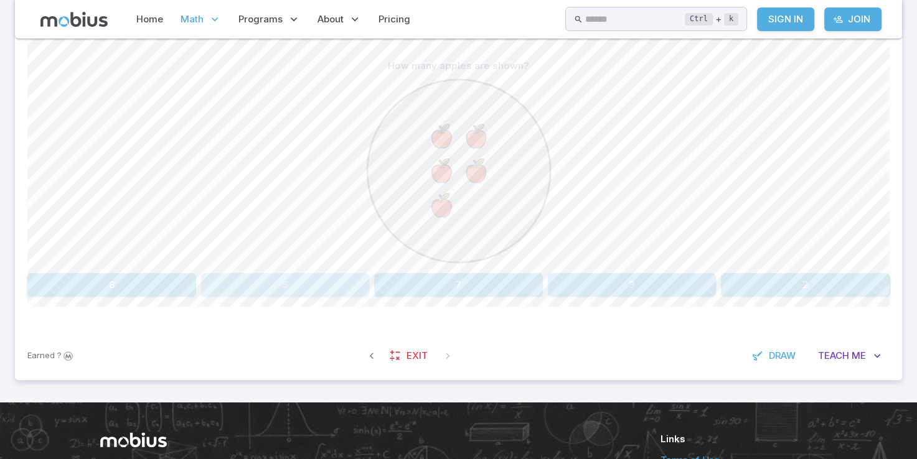
click at [316, 288] on button "5" at bounding box center [285, 285] width 169 height 24
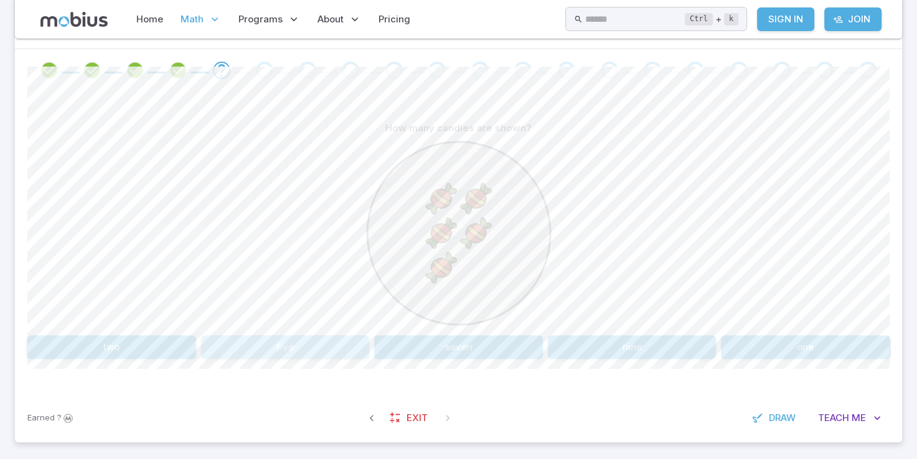
click at [282, 347] on button "five" at bounding box center [285, 347] width 169 height 24
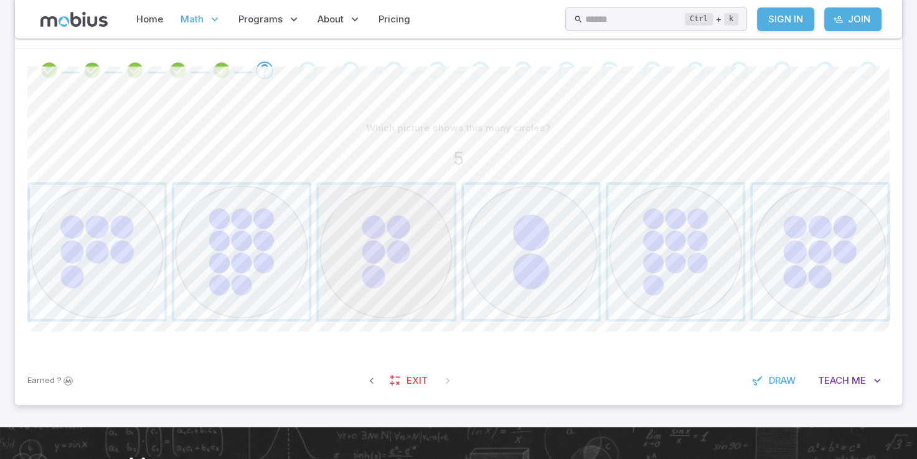
click at [388, 251] on span "button" at bounding box center [386, 252] width 134 height 134
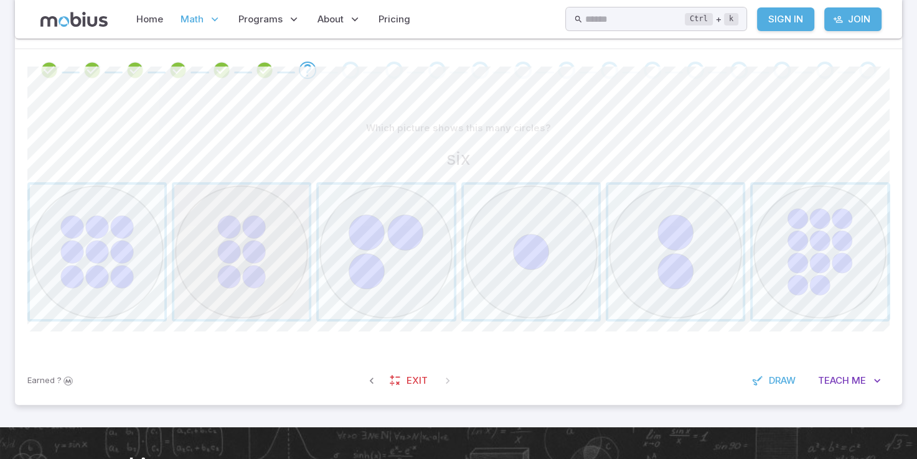
click at [226, 232] on span "button" at bounding box center [241, 252] width 134 height 134
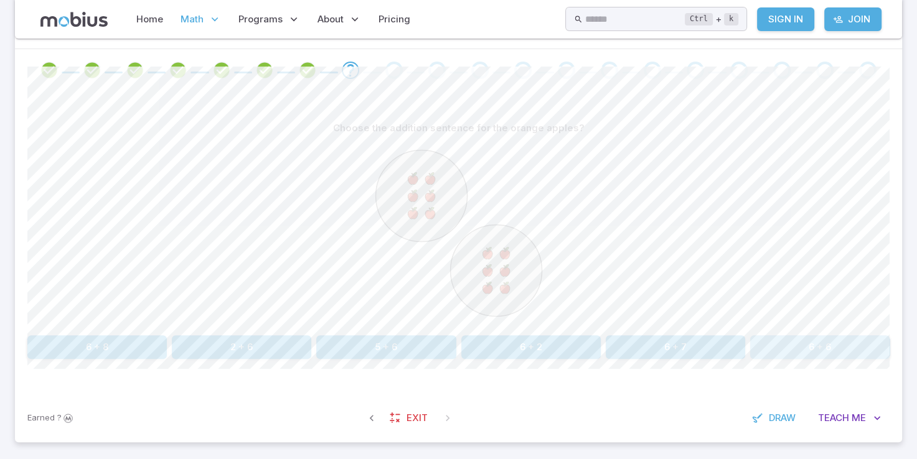
click at [819, 347] on button "6 + 6" at bounding box center [819, 347] width 139 height 24
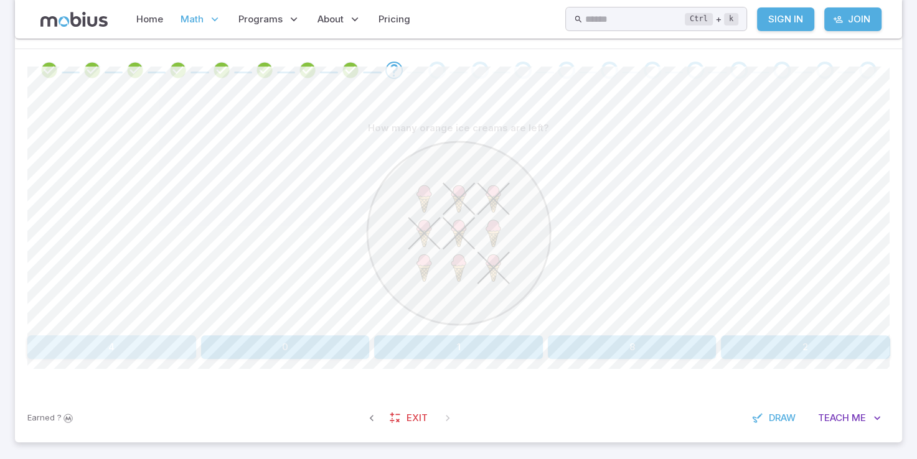
click at [145, 347] on button "4" at bounding box center [111, 347] width 169 height 24
click at [594, 348] on button "seven" at bounding box center [567, 347] width 212 height 24
click at [451, 353] on button "4" at bounding box center [458, 347] width 169 height 24
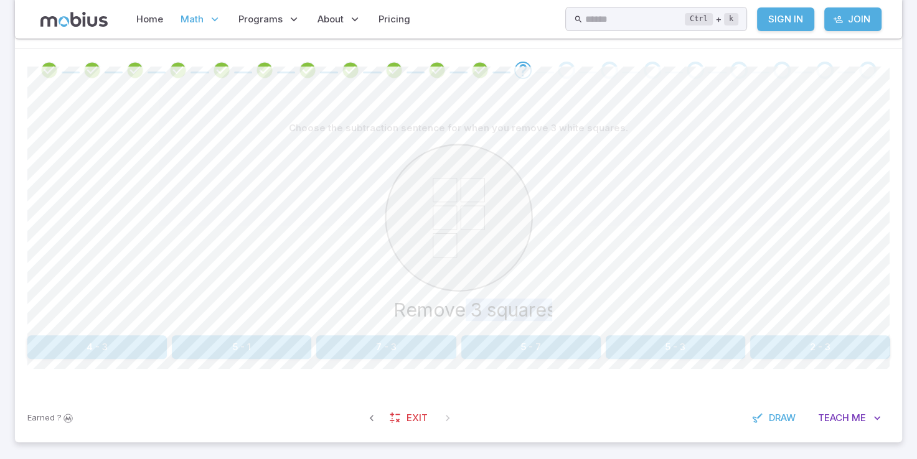
drag, startPoint x: 463, startPoint y: 306, endPoint x: 558, endPoint y: 315, distance: 95.6
click at [558, 315] on div "Remove 3 squares" at bounding box center [458, 235] width 862 height 190
drag, startPoint x: 558, startPoint y: 315, endPoint x: 717, endPoint y: 270, distance: 164.9
click at [717, 270] on div "Remove 3 squares" at bounding box center [458, 235] width 862 height 190
click at [706, 349] on button "5 - 3" at bounding box center [675, 347] width 139 height 24
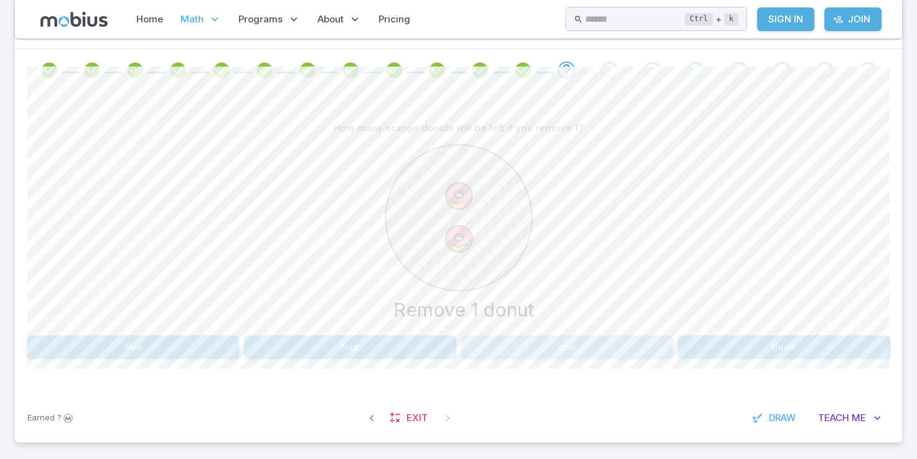
click at [527, 347] on button "one" at bounding box center [567, 347] width 212 height 24
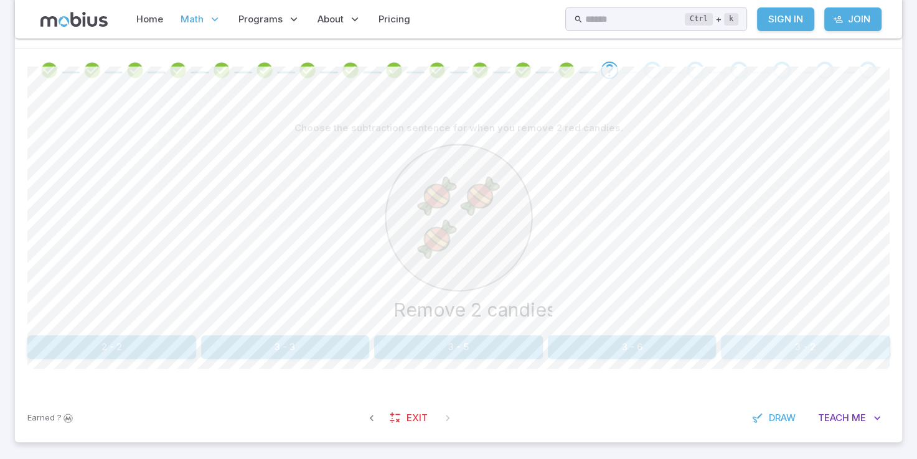
click at [764, 349] on button "3 - 2" at bounding box center [805, 347] width 169 height 24
click at [663, 340] on button "3" at bounding box center [632, 347] width 169 height 24
click at [828, 348] on button "4 - 2" at bounding box center [819, 347] width 139 height 24
click at [71, 355] on button "5" at bounding box center [96, 347] width 139 height 24
click at [681, 354] on button "8 - 4" at bounding box center [675, 347] width 139 height 24
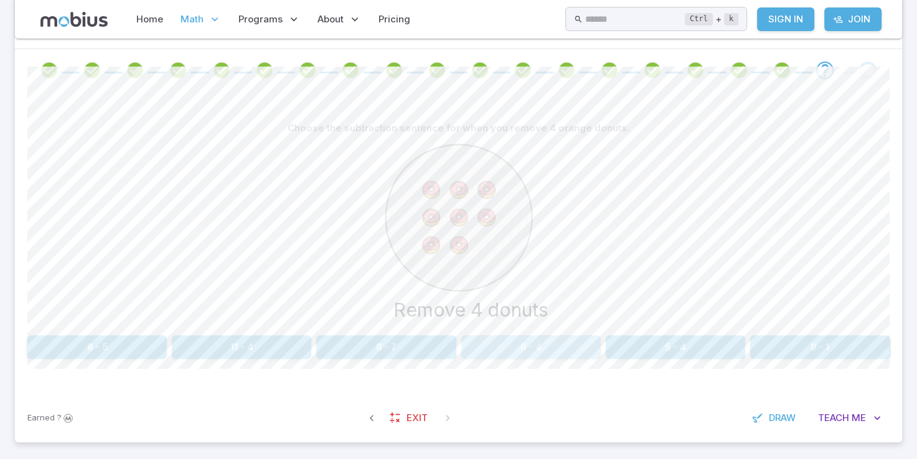
click at [550, 350] on button "8 - 4" at bounding box center [530, 347] width 139 height 24
click at [569, 351] on button "3 - 1" at bounding box center [530, 347] width 139 height 24
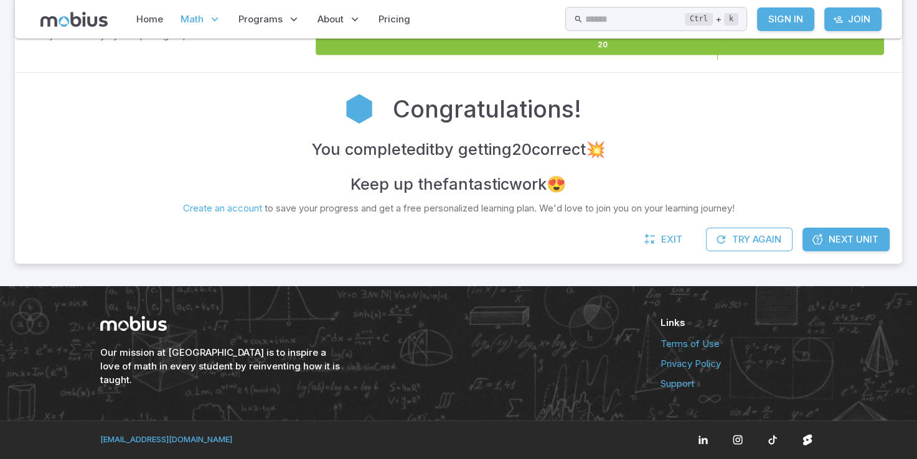
scroll to position [224, 0]
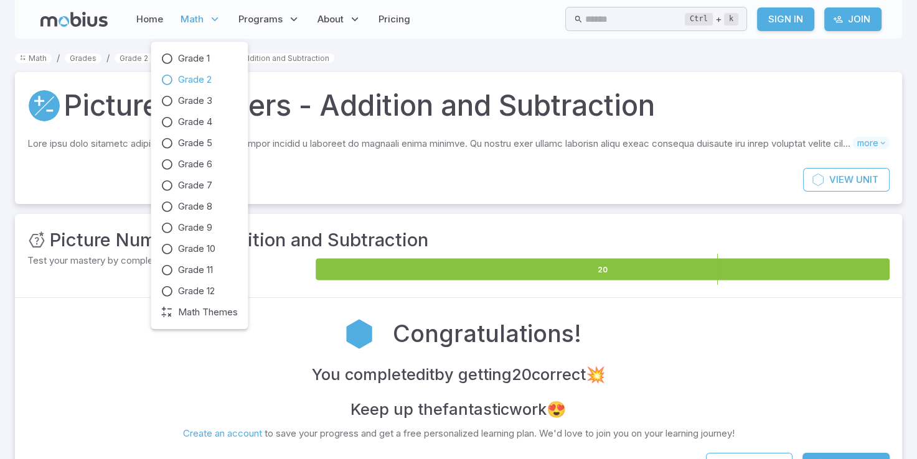
click at [203, 80] on span "Grade 2" at bounding box center [195, 80] width 34 height 14
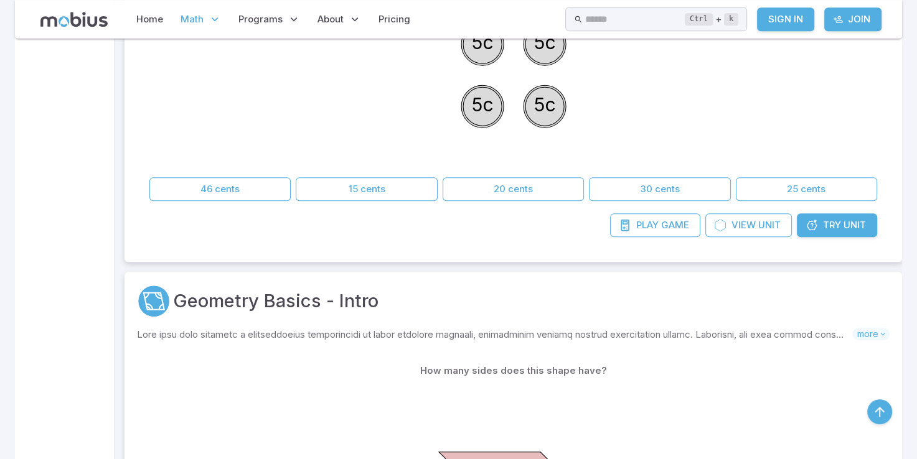
scroll to position [871, 0]
